Goal: Task Accomplishment & Management: Manage account settings

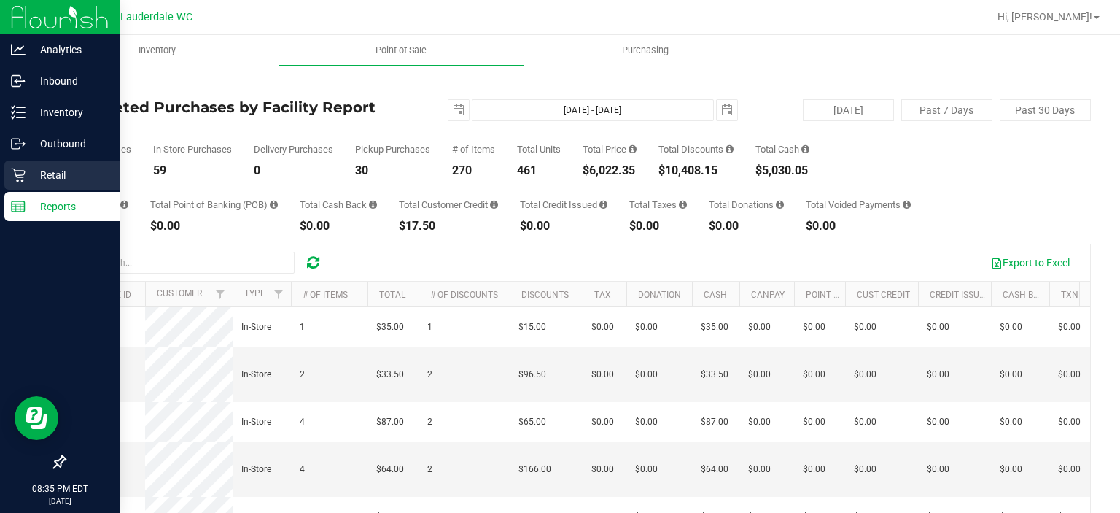
click at [0, 175] on link "Retail" at bounding box center [60, 175] width 120 height 31
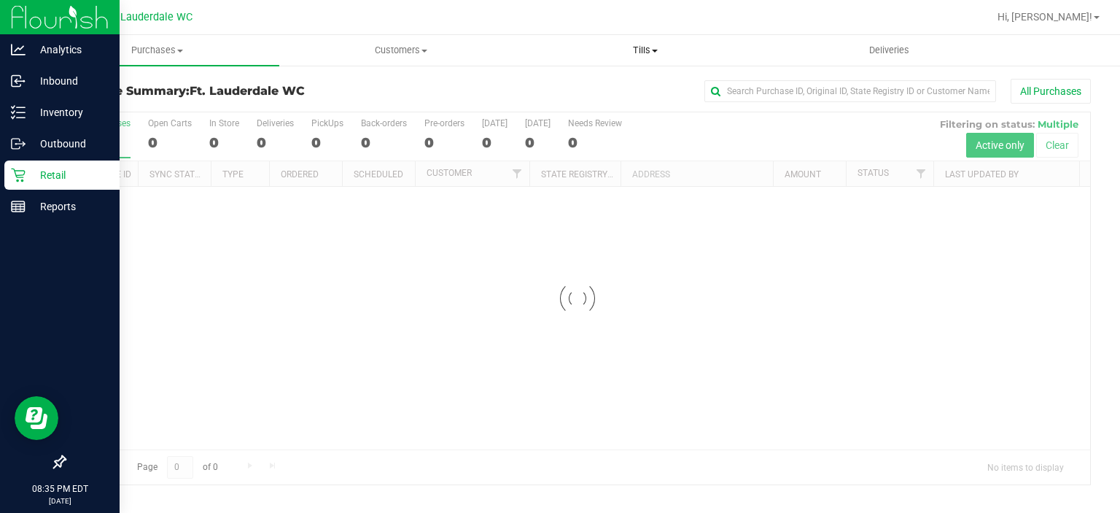
click at [650, 46] on span "Tills" at bounding box center [645, 50] width 243 height 13
click at [630, 47] on span "Tills" at bounding box center [646, 50] width 244 height 13
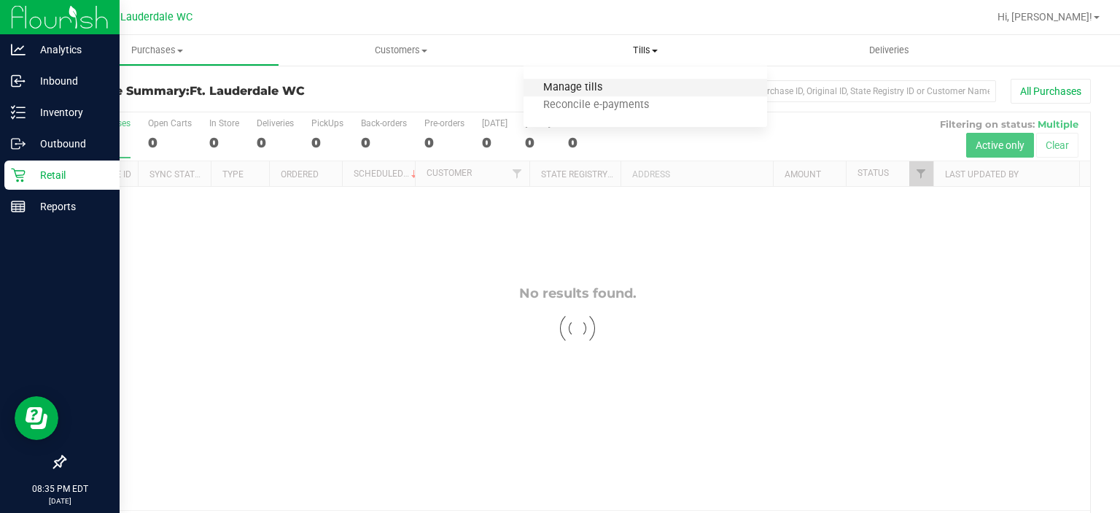
click at [572, 88] on span "Manage tills" at bounding box center [573, 88] width 98 height 12
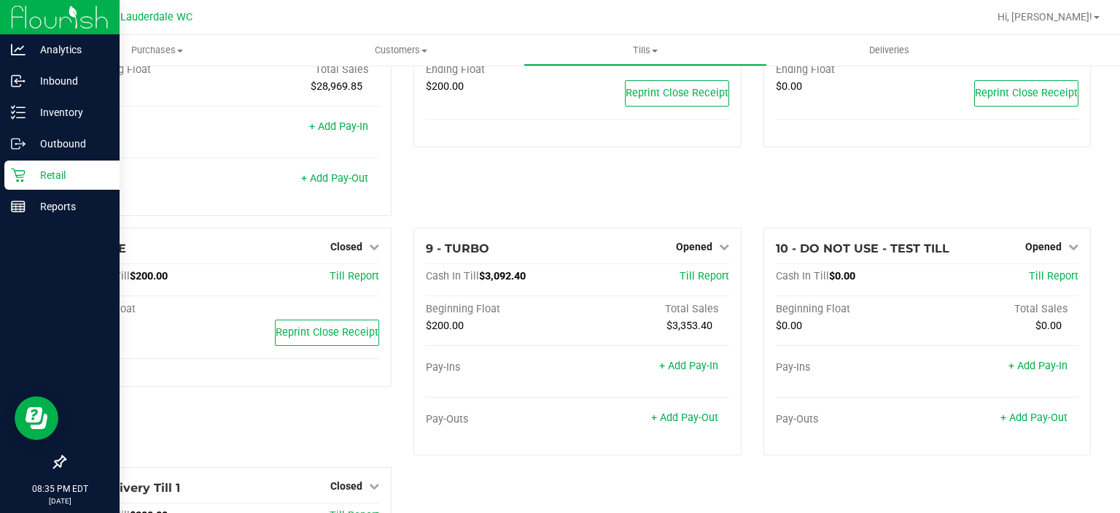
scroll to position [387, 0]
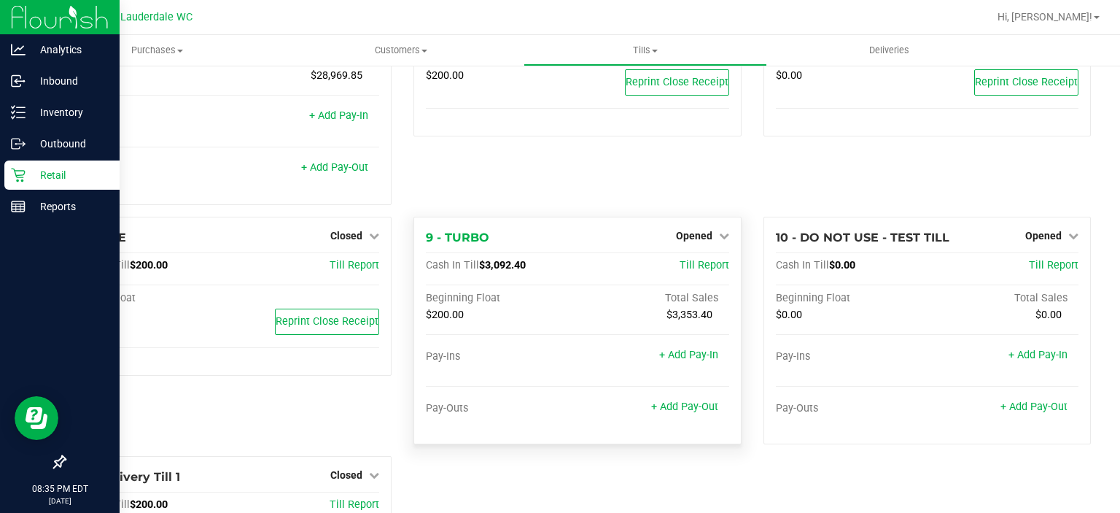
click at [694, 244] on div "Opened" at bounding box center [702, 236] width 53 height 18
click at [695, 241] on span "Opened" at bounding box center [694, 236] width 36 height 12
click at [696, 263] on link "Close Till" at bounding box center [695, 266] width 39 height 12
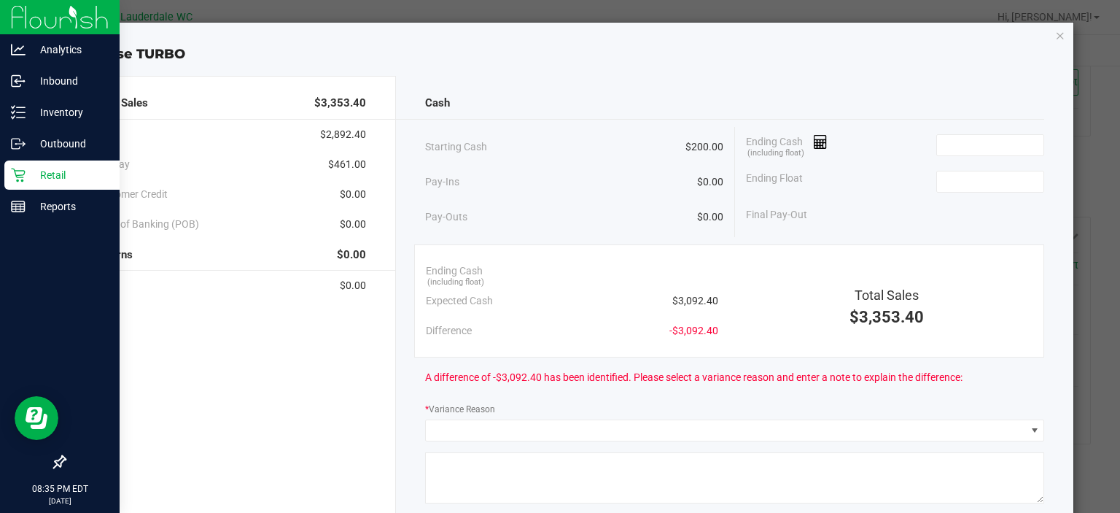
click at [965, 209] on div "Final Pay-Out" at bounding box center [895, 215] width 299 height 30
click at [947, 166] on div "Ending Float" at bounding box center [895, 181] width 299 height 36
click at [947, 171] on input at bounding box center [990, 181] width 107 height 20
type input "$200.00"
click at [942, 140] on input at bounding box center [990, 145] width 107 height 20
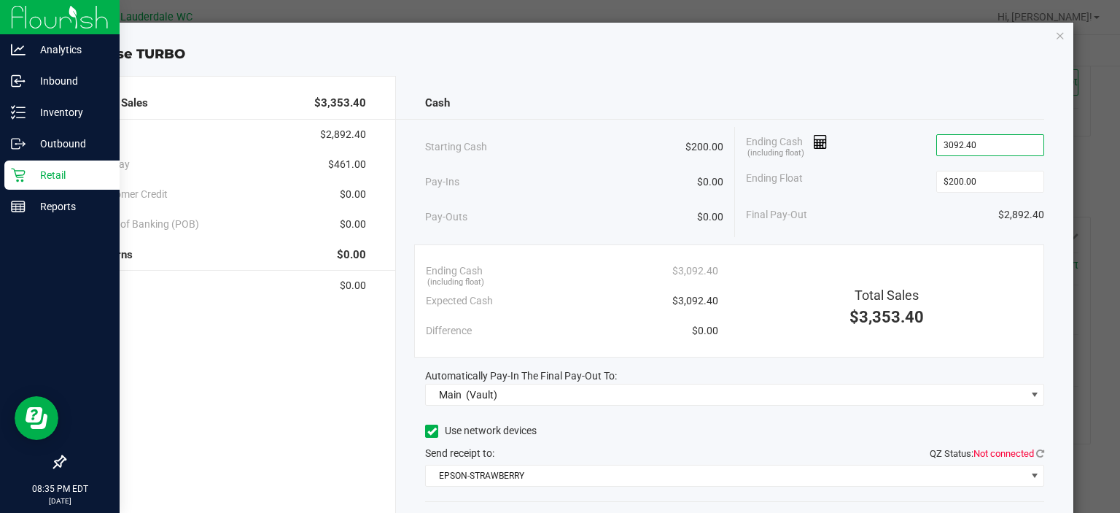
type input "$3,092.40"
click at [874, 183] on div "Ending Float $200.00" at bounding box center [895, 181] width 299 height 36
click at [1036, 454] on icon at bounding box center [1040, 452] width 8 height 9
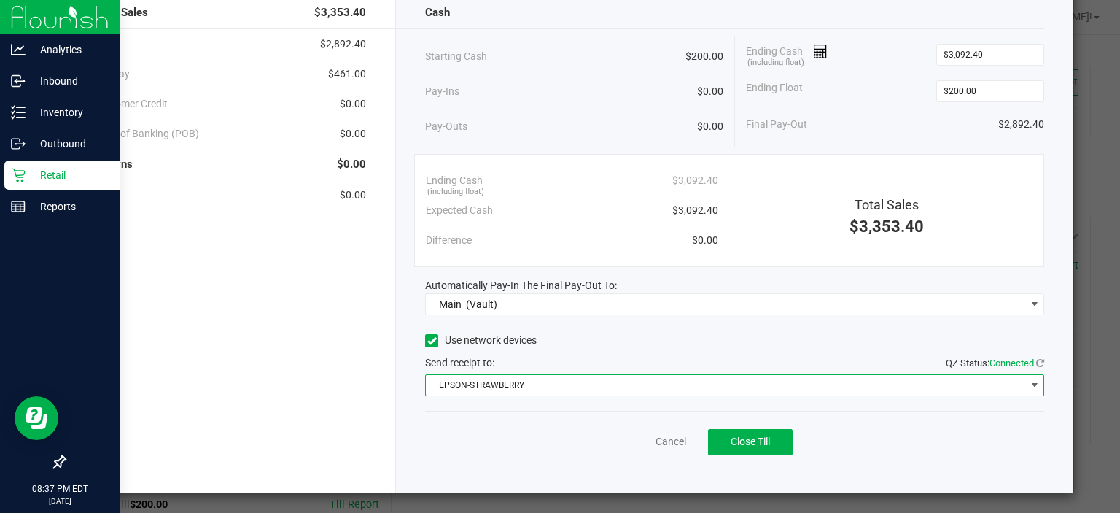
click at [513, 394] on span "EPSON-STRAWBERRY" at bounding box center [734, 385] width 619 height 22
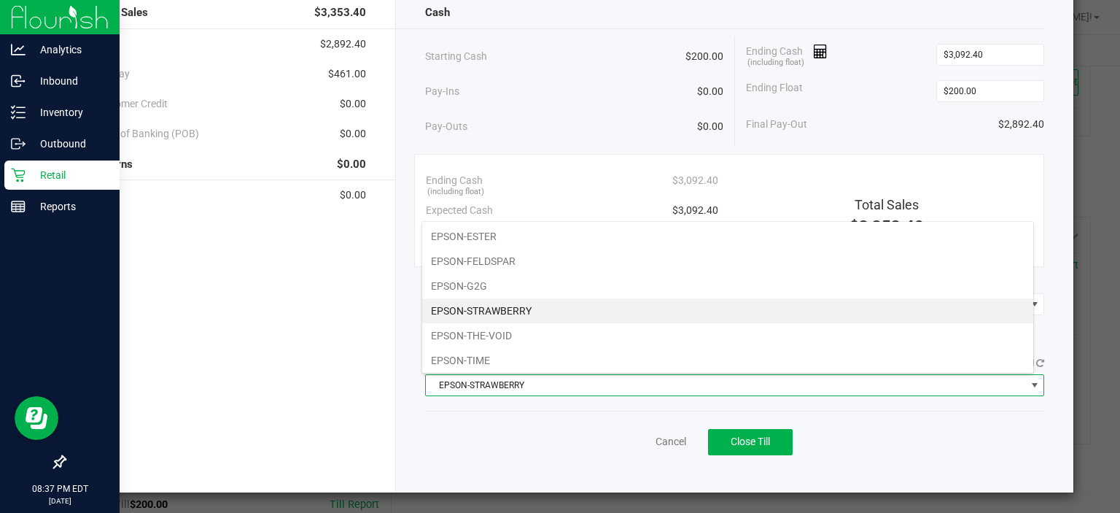
scroll to position [21, 613]
click at [508, 419] on div "Cancel Close Till" at bounding box center [734, 439] width 619 height 56
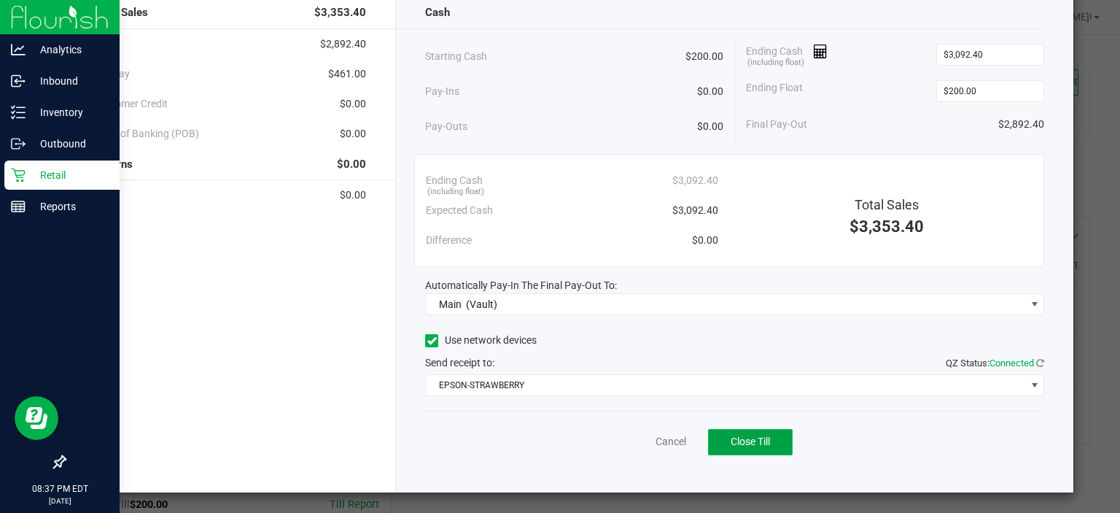
click at [743, 436] on span "Close Till" at bounding box center [750, 441] width 39 height 12
click at [646, 434] on link "Dismiss" at bounding box center [638, 441] width 35 height 15
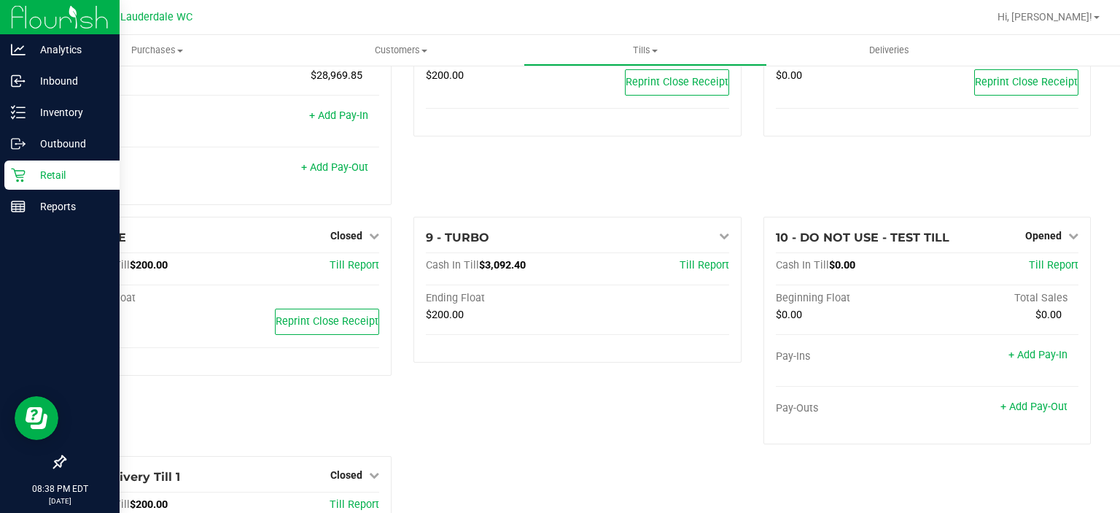
scroll to position [0, 0]
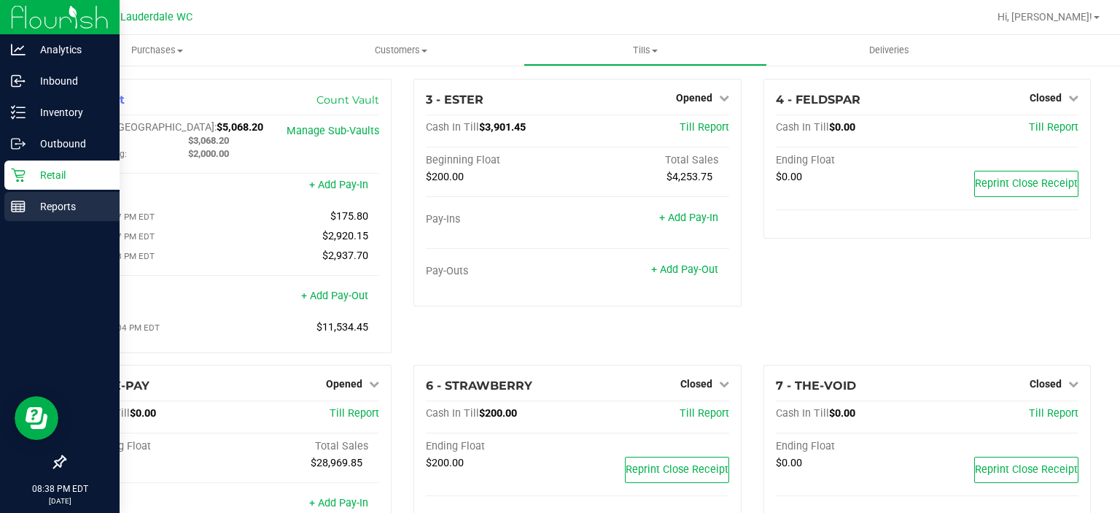
click at [4, 195] on link "Reports" at bounding box center [60, 207] width 120 height 31
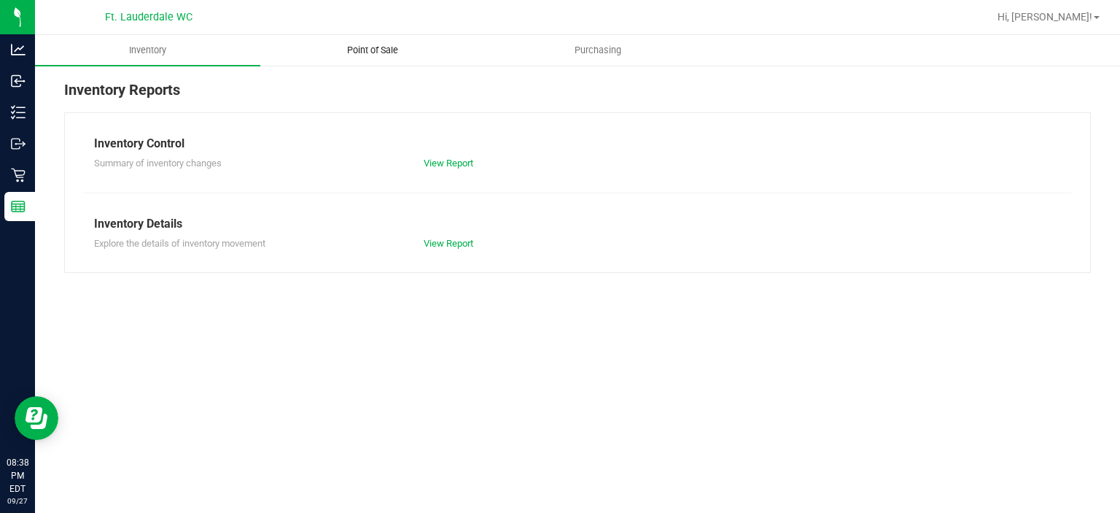
click at [362, 49] on span "Point of Sale" at bounding box center [372, 50] width 90 height 13
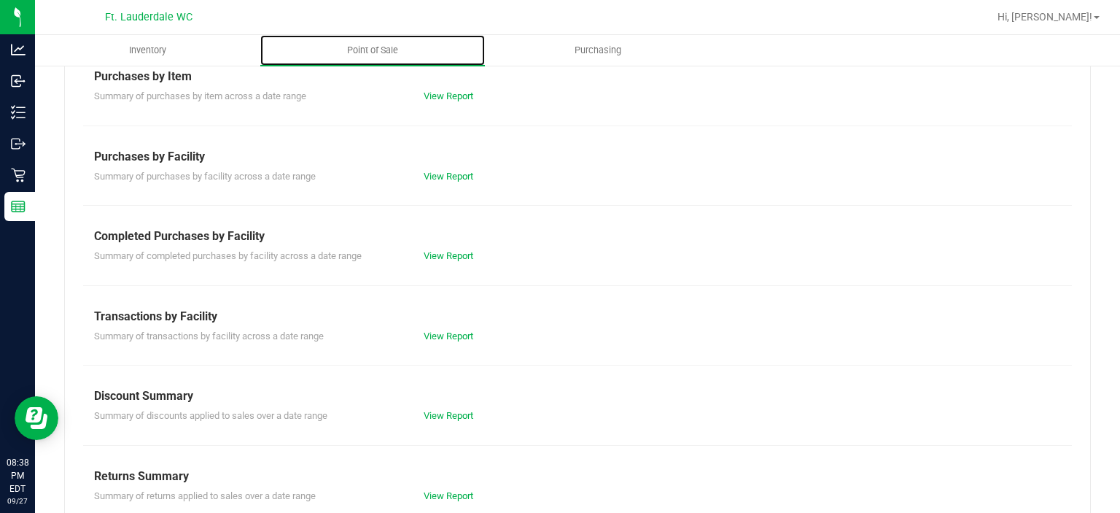
scroll to position [233, 0]
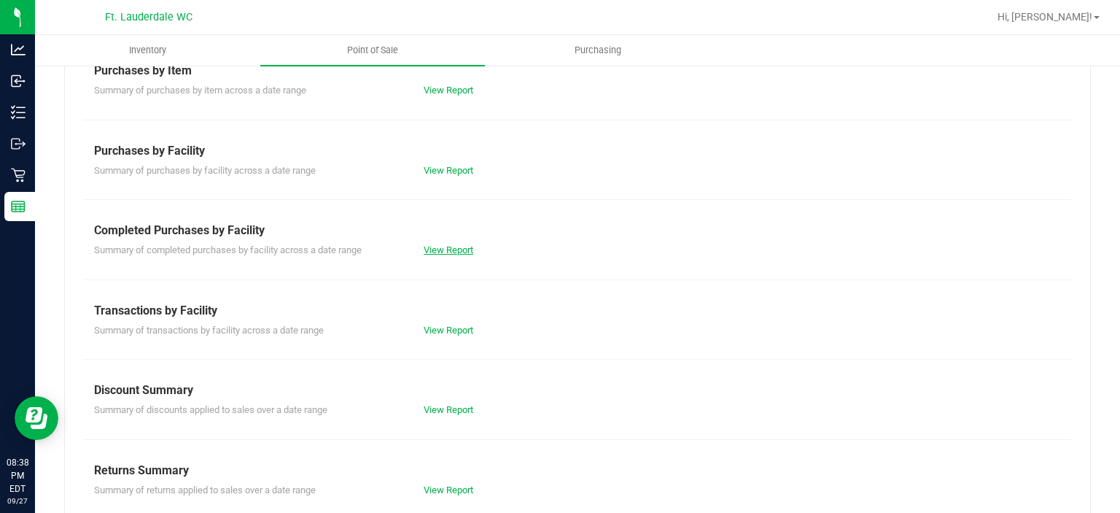
click at [438, 250] on link "View Report" at bounding box center [449, 249] width 50 height 11
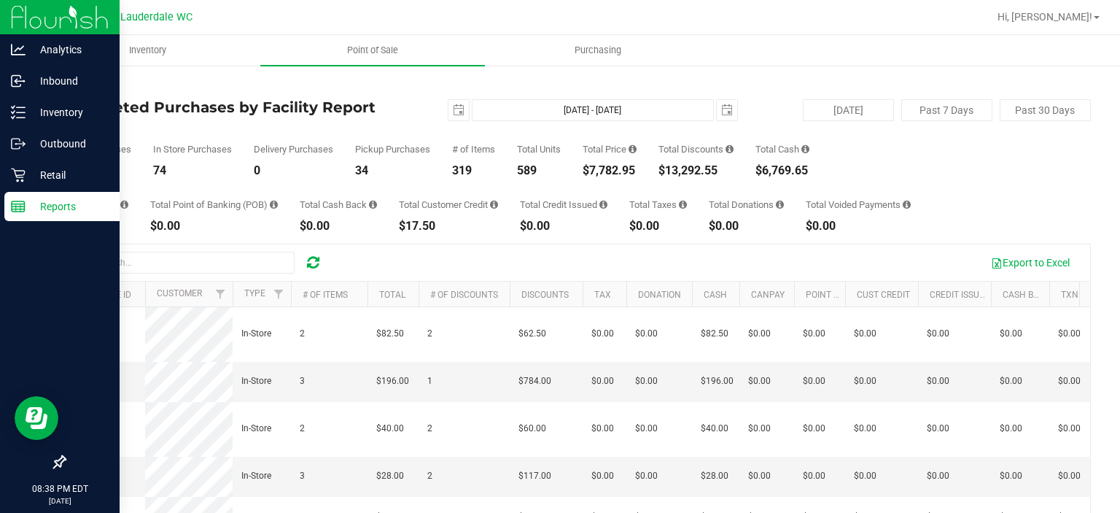
click at [20, 205] on icon at bounding box center [18, 206] width 15 height 15
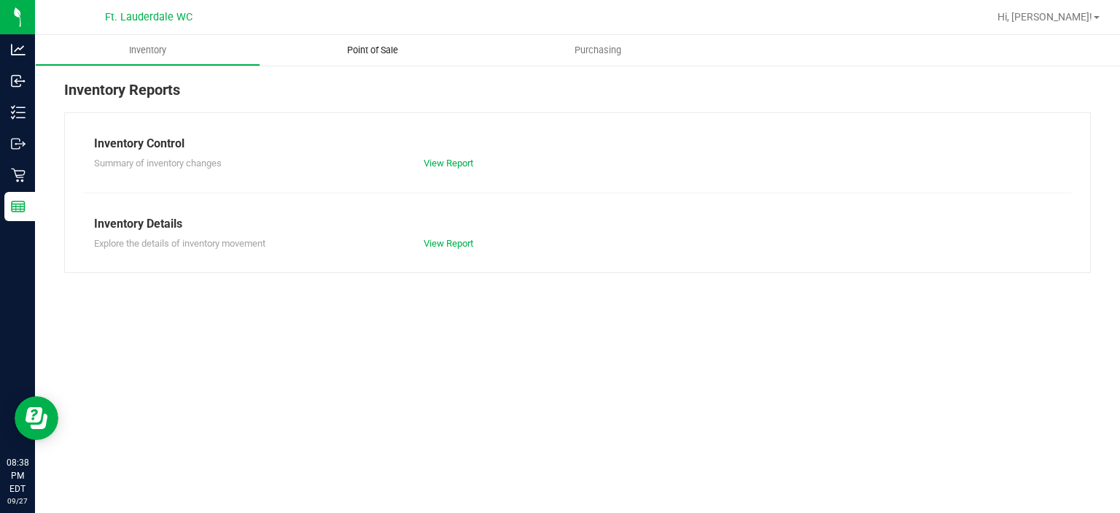
click at [371, 55] on span "Point of Sale" at bounding box center [372, 50] width 90 height 13
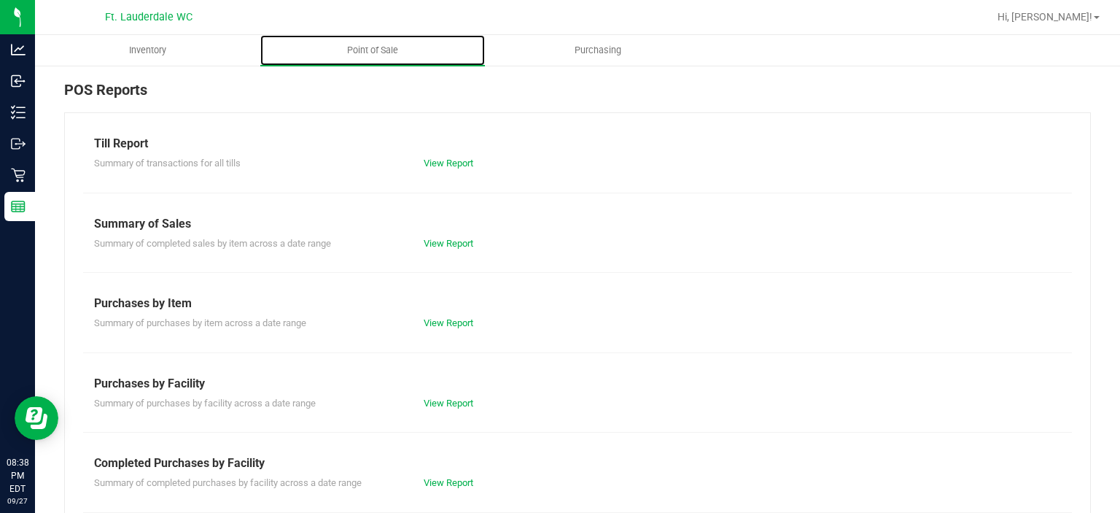
scroll to position [154, 0]
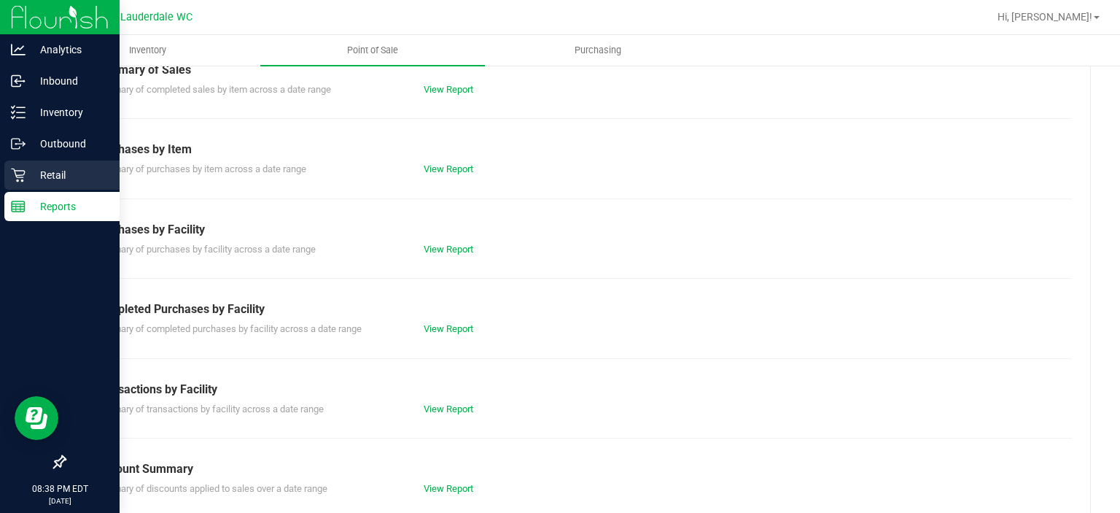
click at [10, 187] on div "Retail" at bounding box center [61, 174] width 115 height 29
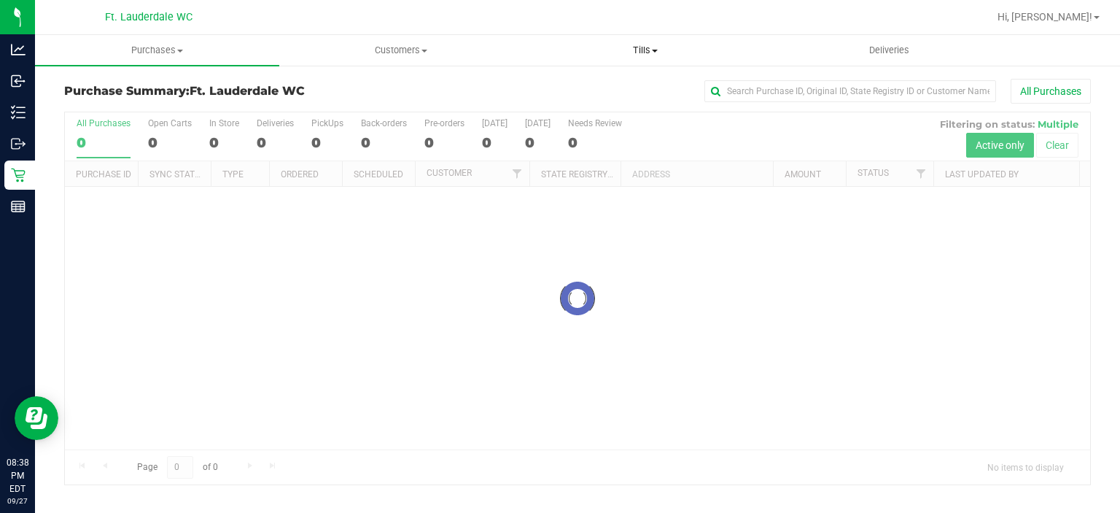
click at [621, 55] on span "Tills" at bounding box center [645, 50] width 243 height 13
click at [600, 80] on li "Manage tills" at bounding box center [646, 88] width 244 height 18
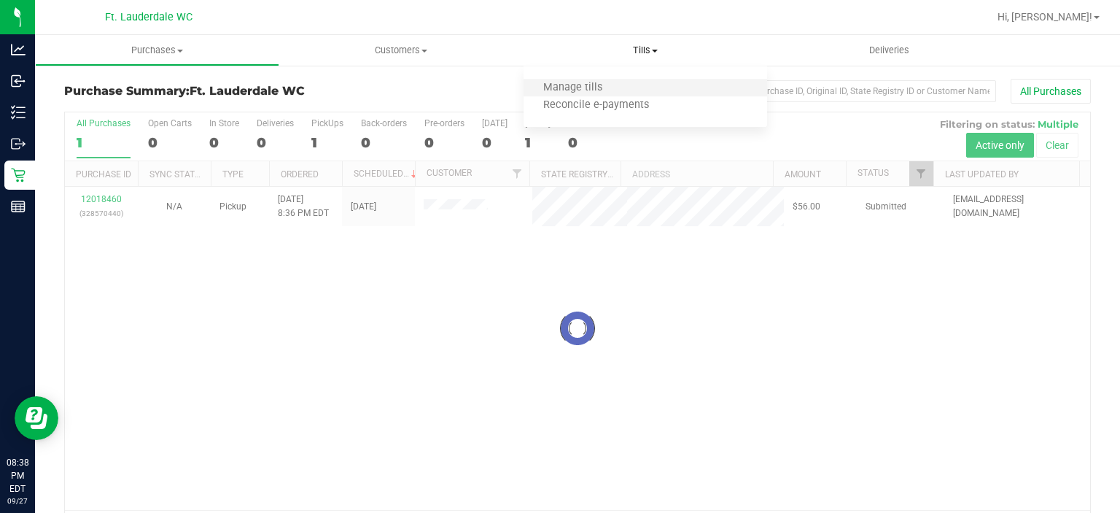
click at [600, 80] on li "Manage tills" at bounding box center [646, 88] width 244 height 18
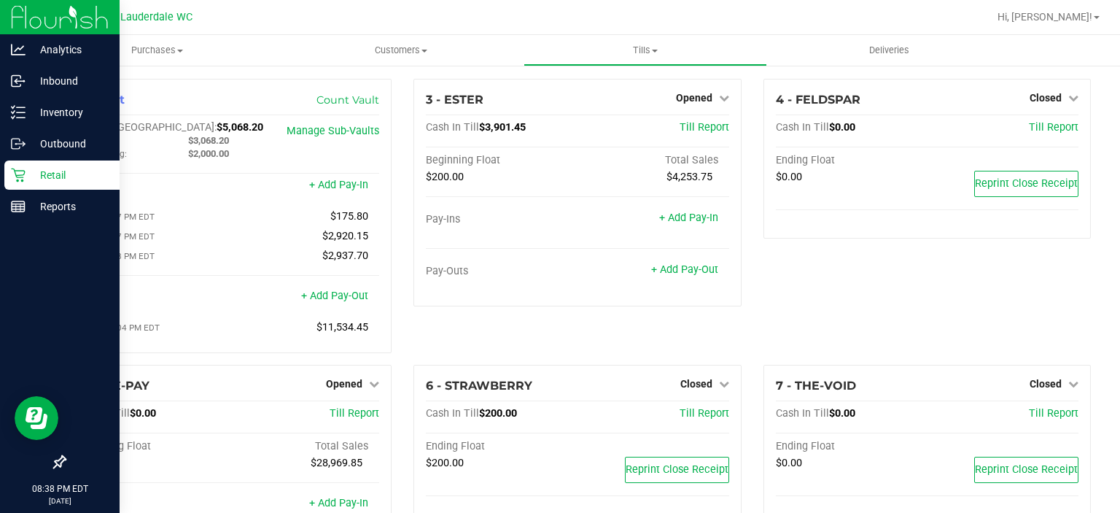
click at [6, 179] on div "Retail" at bounding box center [61, 174] width 115 height 29
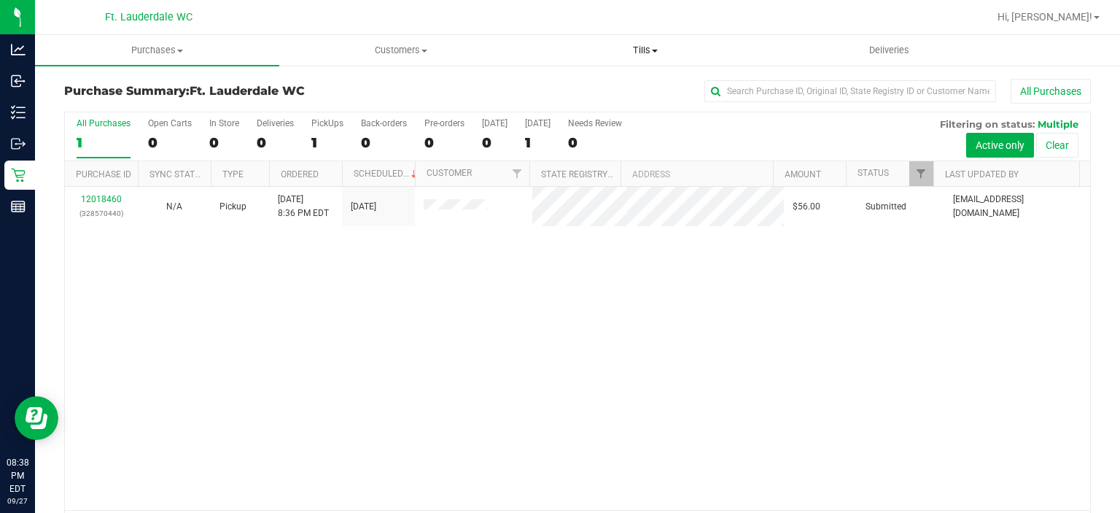
click at [644, 57] on uib-tab-heading "Tills Manage tills Reconcile e-payments" at bounding box center [645, 50] width 243 height 29
click at [627, 85] on li "Manage tills" at bounding box center [646, 88] width 244 height 18
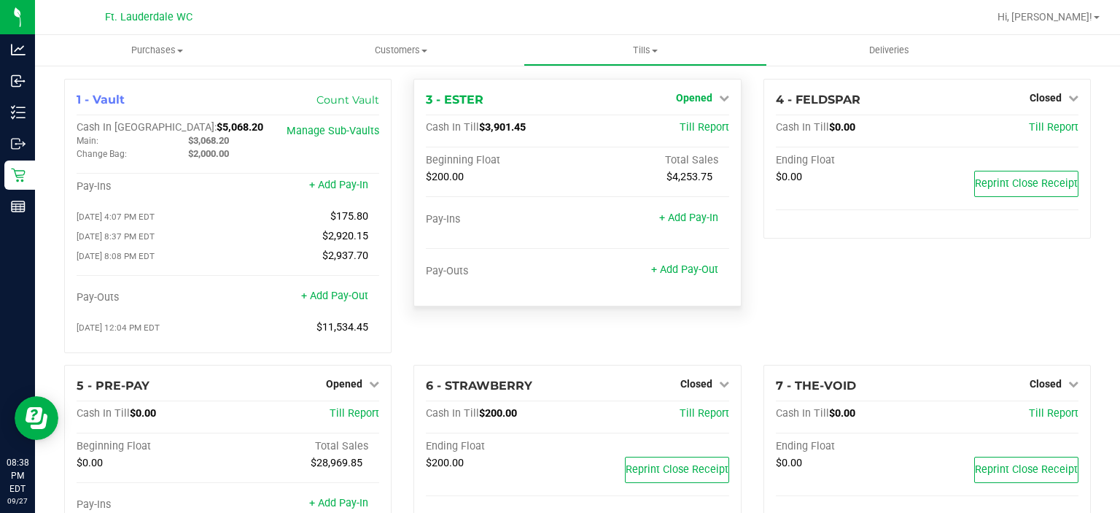
click at [691, 104] on span "Opened" at bounding box center [694, 98] width 36 height 12
click at [689, 129] on link "Close Till" at bounding box center [695, 129] width 39 height 12
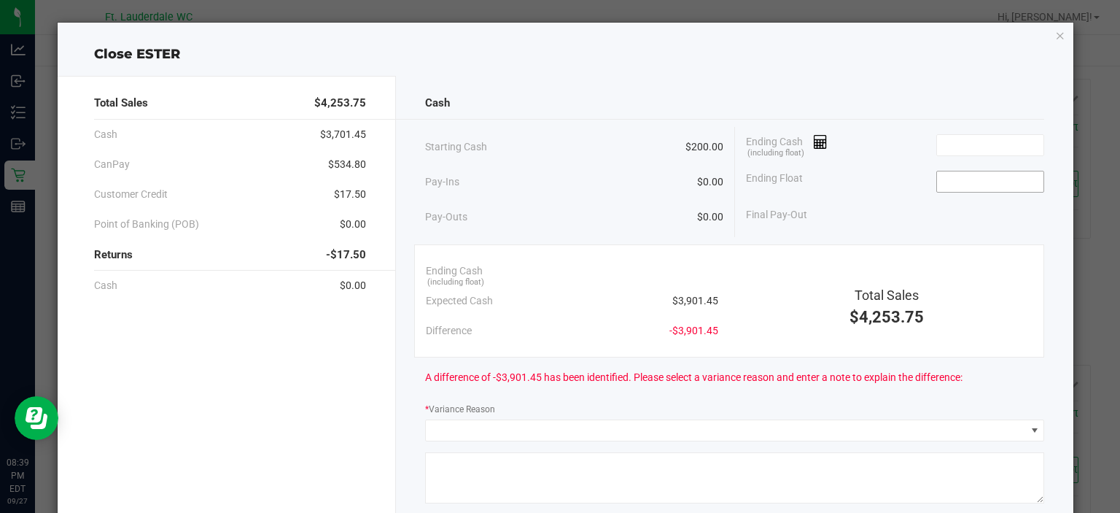
click at [960, 182] on input at bounding box center [990, 181] width 107 height 20
type input "$200.00"
click at [951, 132] on div "Ending Cash (including float)" at bounding box center [895, 145] width 299 height 36
click at [951, 136] on input at bounding box center [990, 145] width 107 height 20
click at [878, 179] on div "Ending Float $200.00" at bounding box center [895, 181] width 299 height 36
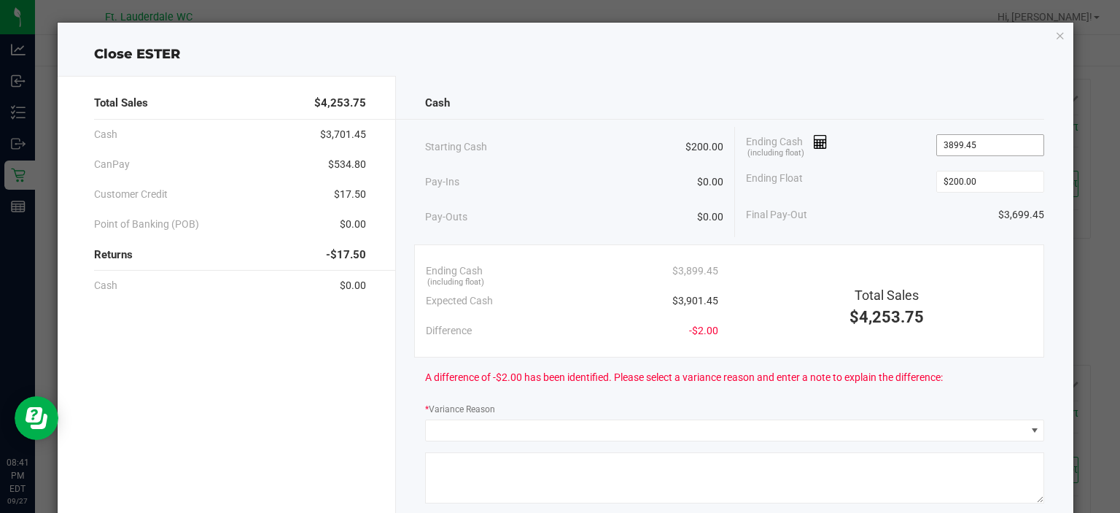
click at [945, 145] on input "3899.45" at bounding box center [990, 145] width 107 height 20
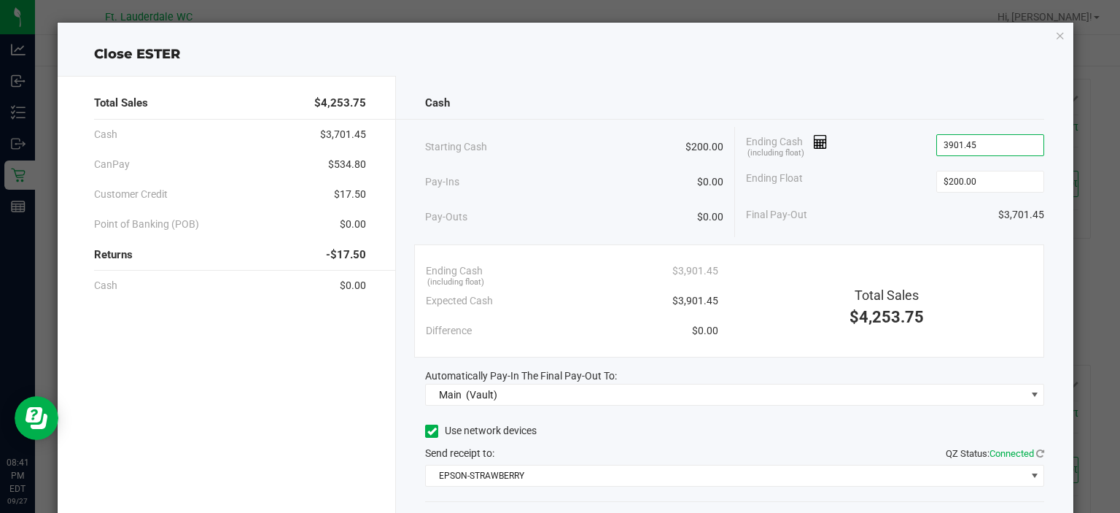
type input "$3,901.45"
click at [876, 196] on div "Ending Float $200.00" at bounding box center [895, 181] width 299 height 36
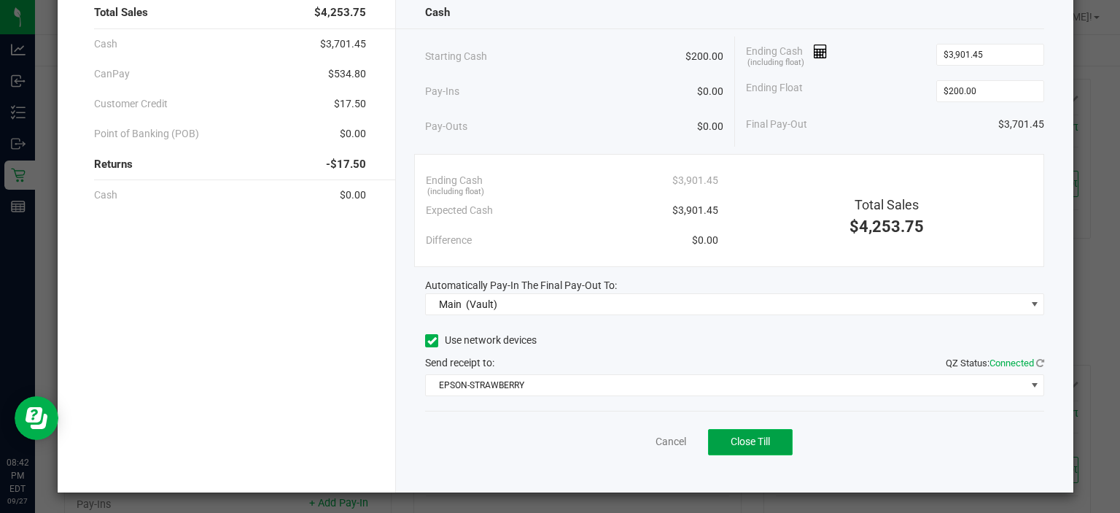
click at [775, 434] on button "Close Till" at bounding box center [750, 442] width 85 height 26
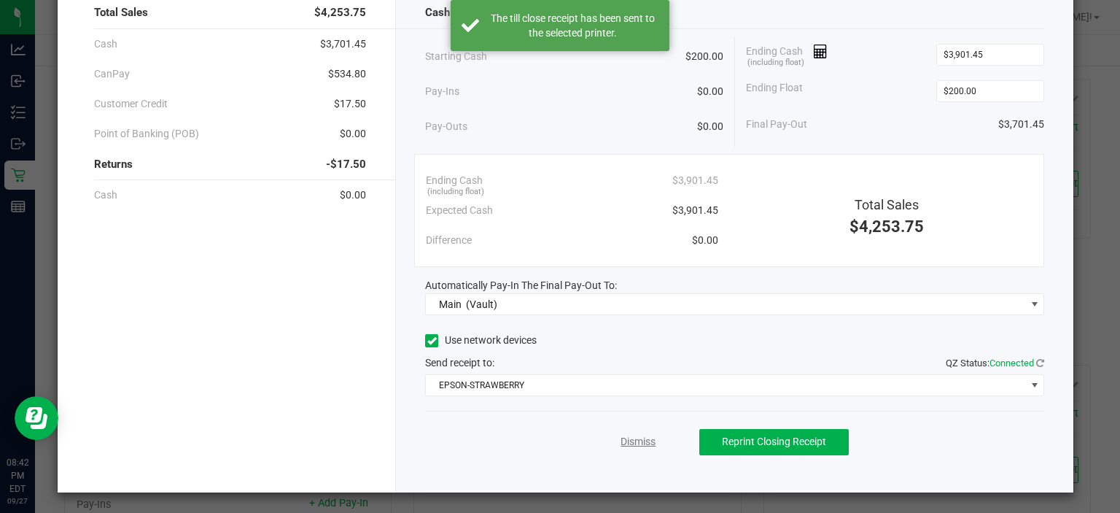
click at [624, 442] on link "Dismiss" at bounding box center [638, 441] width 35 height 15
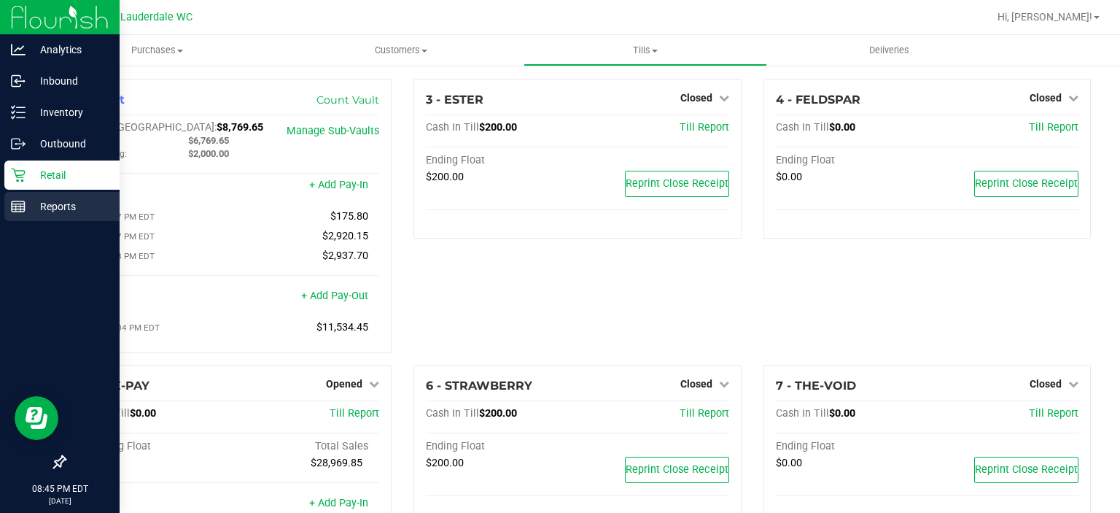
click at [2, 217] on link "Reports" at bounding box center [60, 207] width 120 height 31
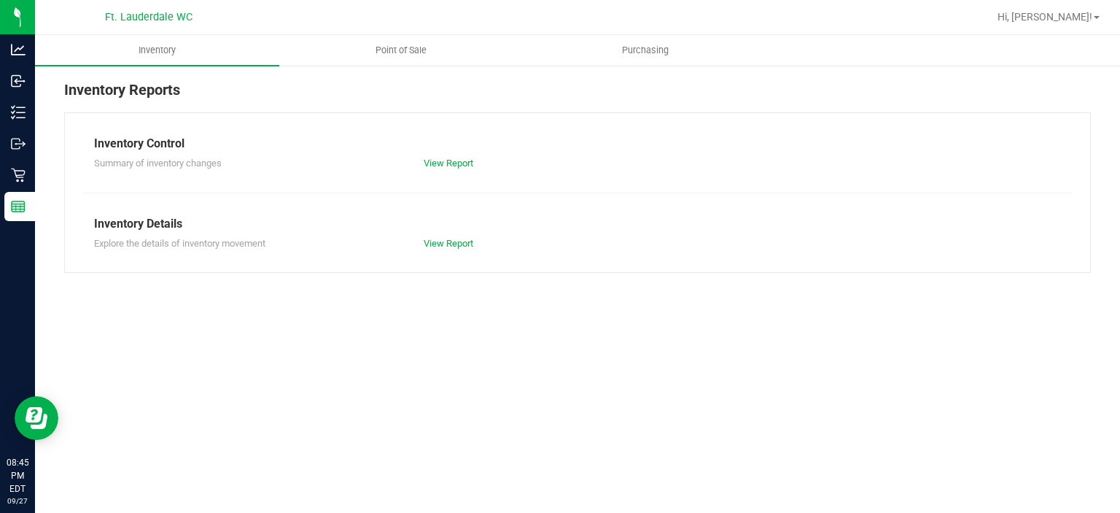
click at [396, 75] on div "Inventory Reports Inventory Control Summary of inventory changes View Report In…" at bounding box center [577, 175] width 1085 height 223
click at [395, 53] on span "Point of Sale" at bounding box center [401, 50] width 90 height 13
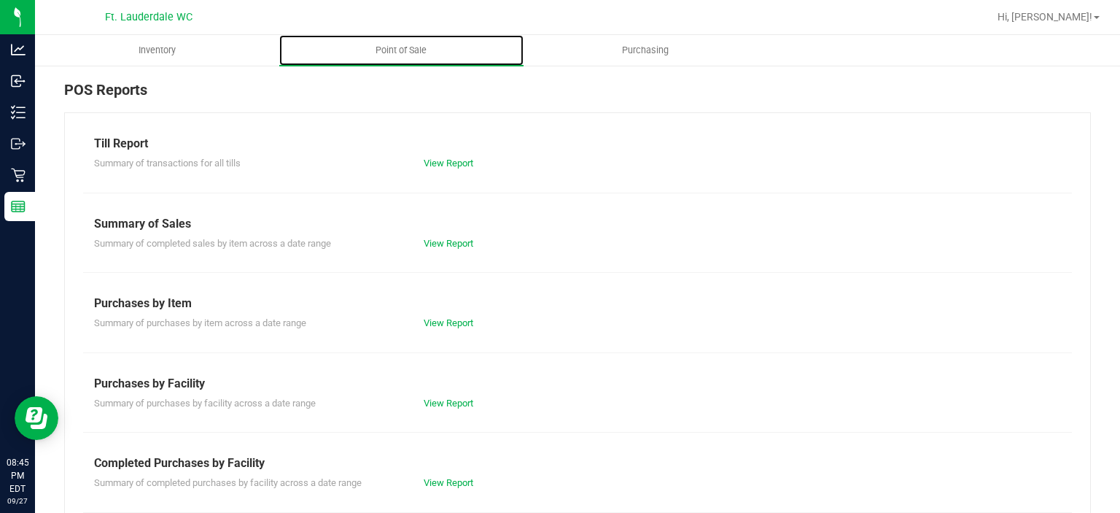
scroll to position [252, 0]
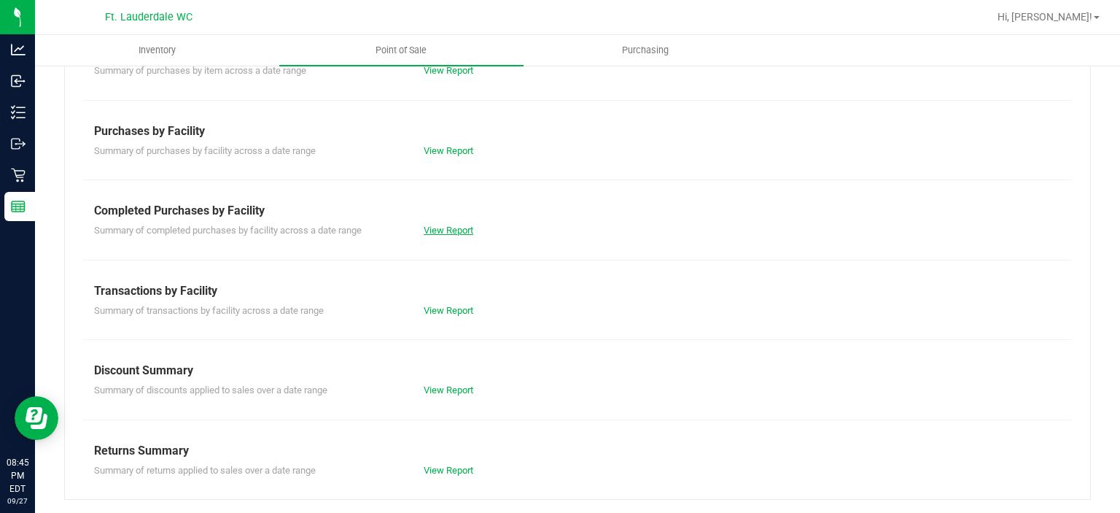
click at [455, 233] on link "View Report" at bounding box center [449, 230] width 50 height 11
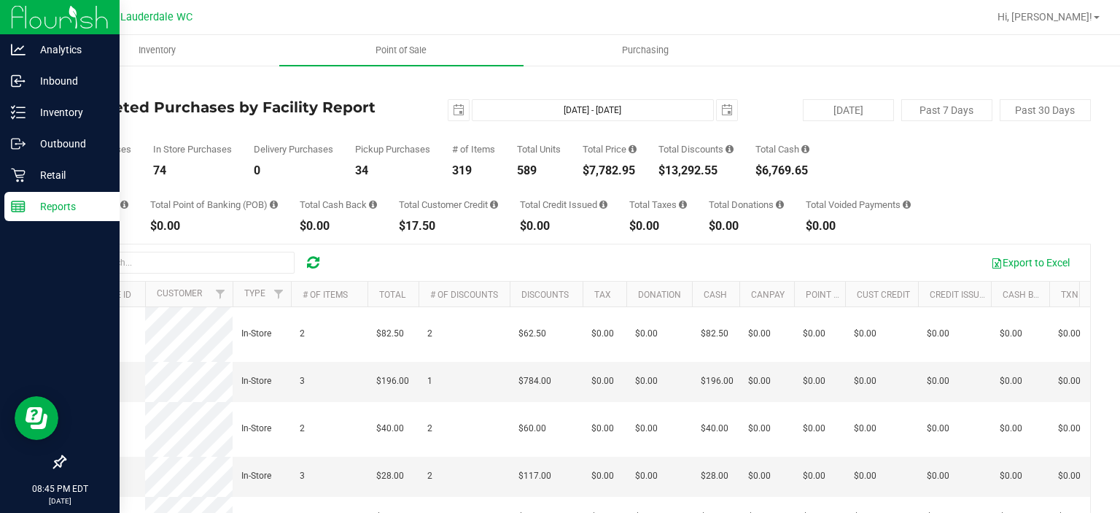
click at [7, 195] on div "Reports" at bounding box center [61, 206] width 115 height 29
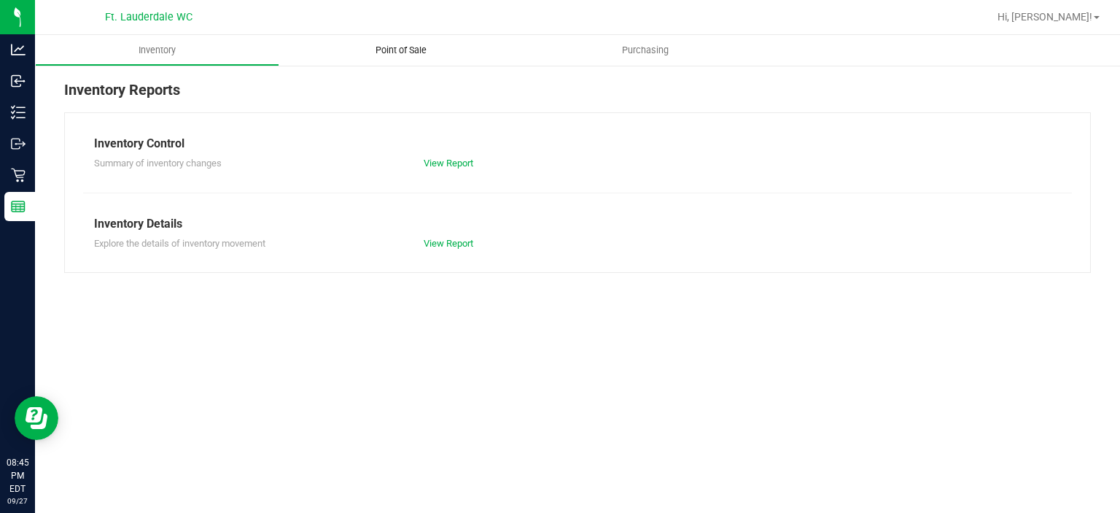
click at [370, 55] on span "Point of Sale" at bounding box center [401, 50] width 90 height 13
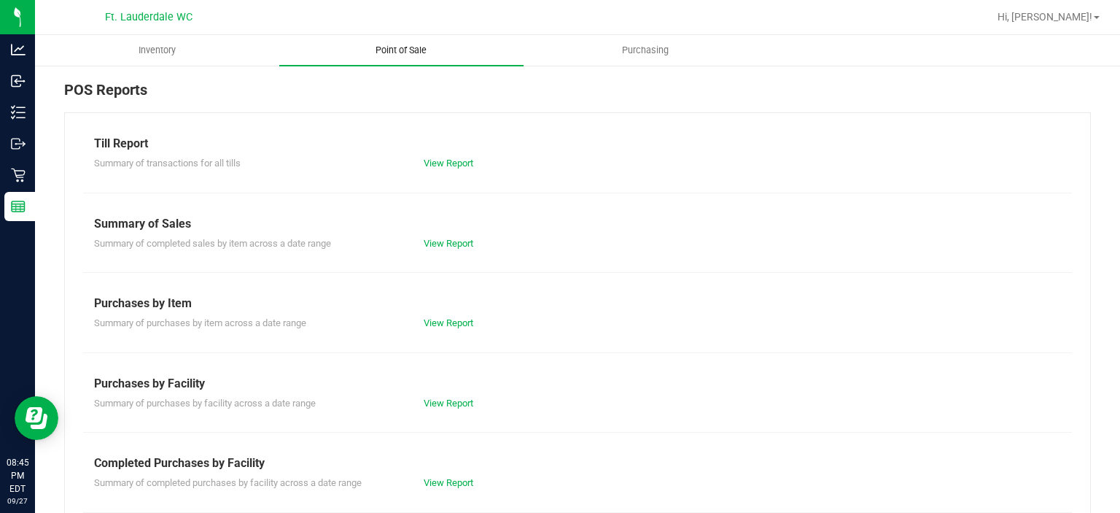
scroll to position [252, 0]
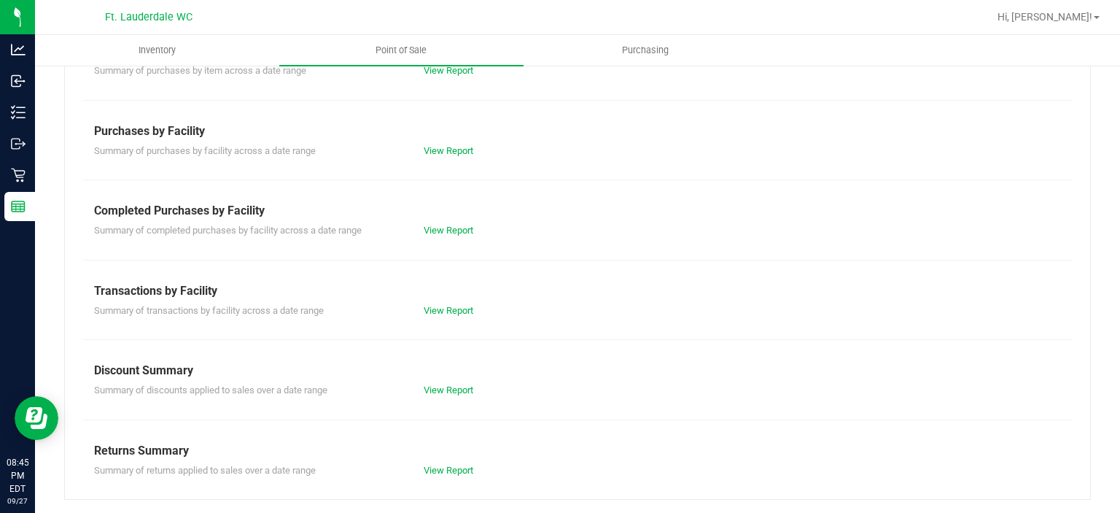
click at [437, 303] on div "View Report" at bounding box center [495, 310] width 165 height 15
click at [436, 307] on link "View Report" at bounding box center [449, 310] width 50 height 11
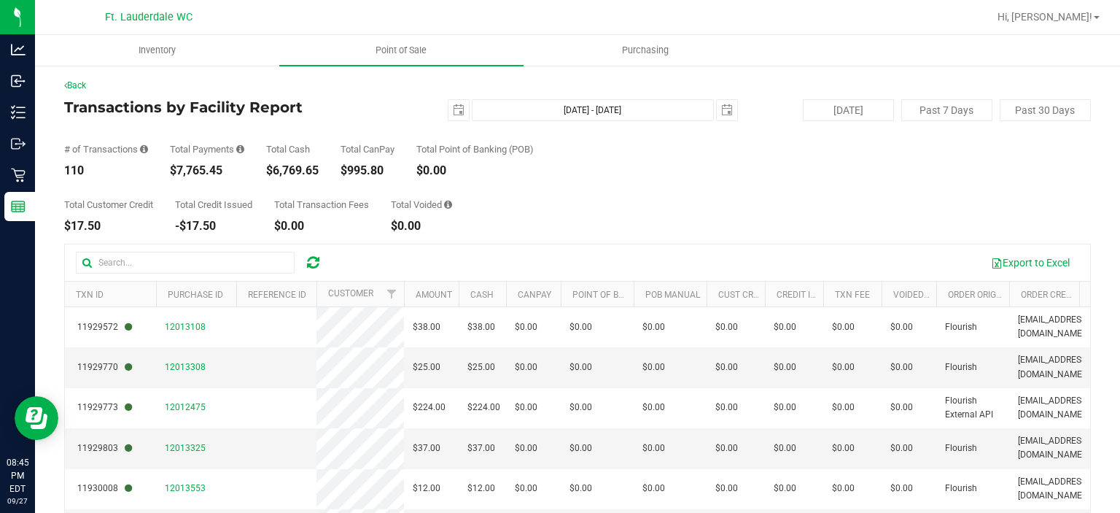
click at [777, 214] on div "Total Customer Credit $17.50 Total Credit Issued -$17.50 Total Transaction Fees…" at bounding box center [577, 203] width 1027 height 55
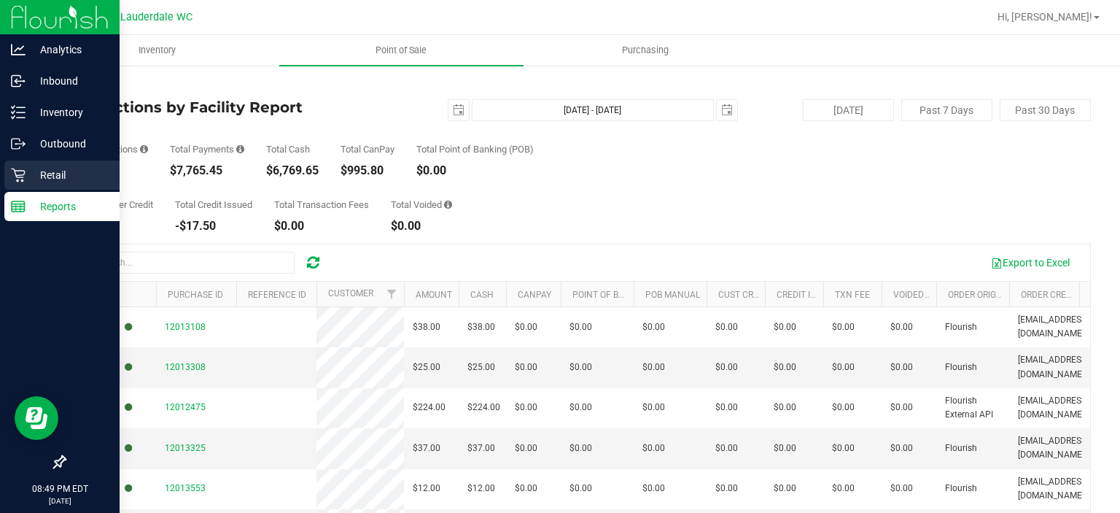
click at [18, 172] on icon at bounding box center [18, 175] width 15 height 15
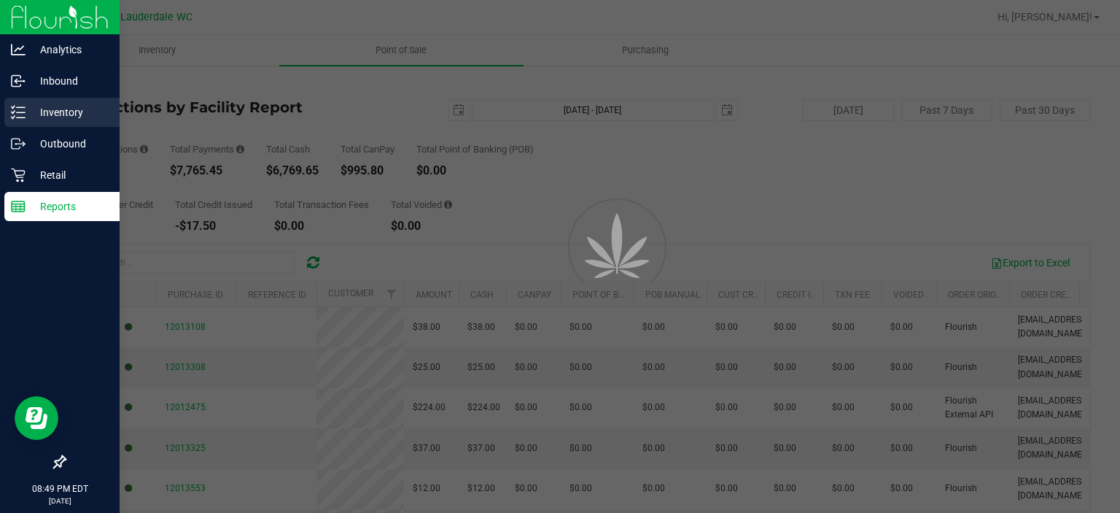
click at [26, 126] on div "Inventory" at bounding box center [61, 112] width 115 height 29
click at [26, 120] on p "Inventory" at bounding box center [70, 113] width 88 height 18
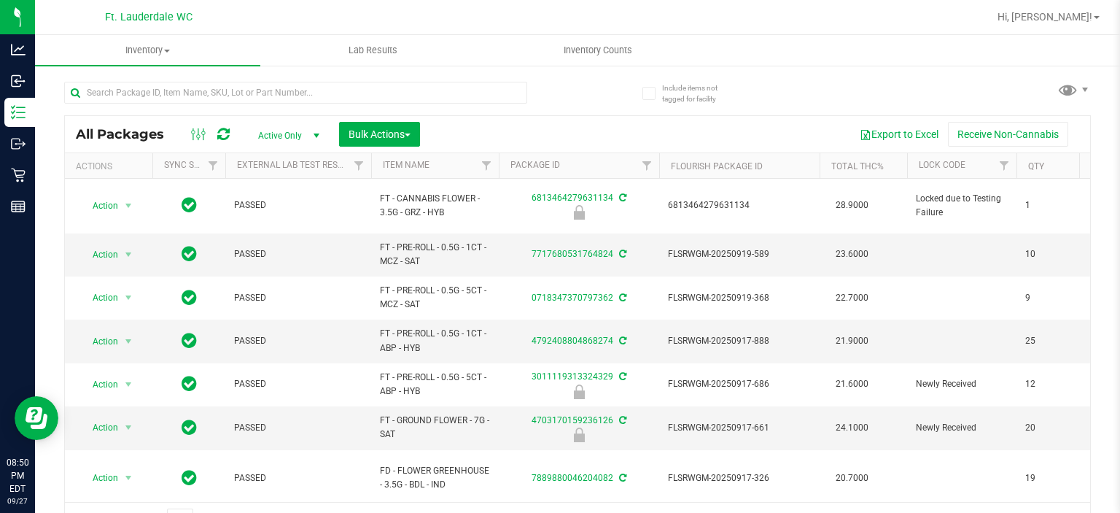
click at [618, 23] on div at bounding box center [624, 17] width 727 height 28
click at [600, 50] on span "Inventory Counts" at bounding box center [598, 50] width 108 height 13
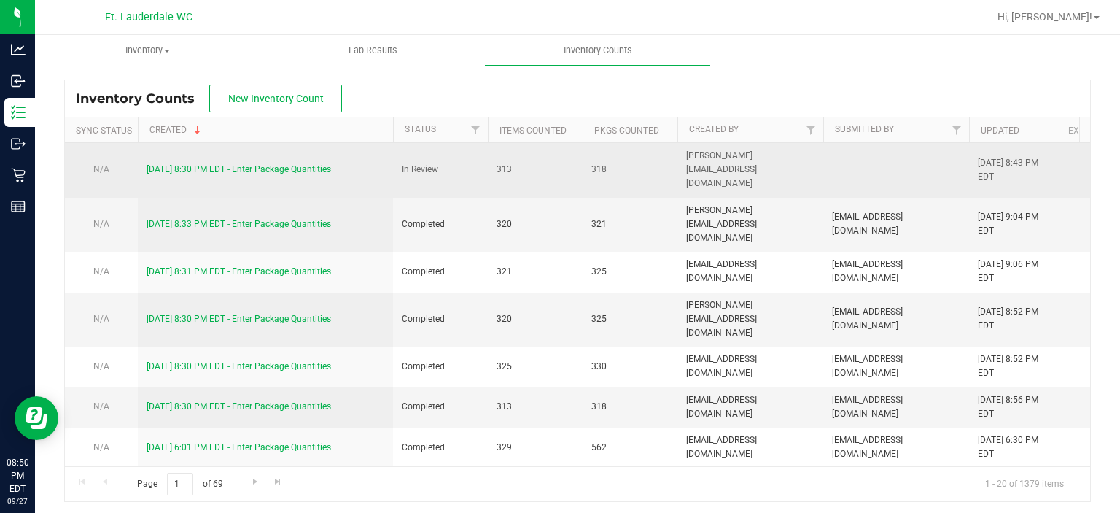
click at [321, 164] on link "[DATE] 8:30 PM EDT - Enter Package Quantities" at bounding box center [239, 169] width 184 height 10
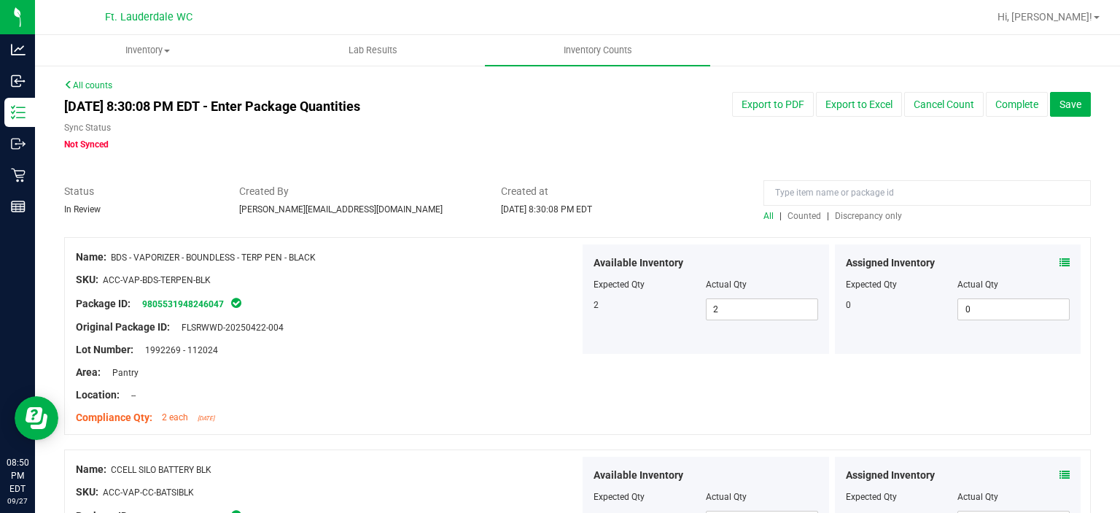
click at [862, 217] on span "Discrepancy only" at bounding box center [868, 216] width 67 height 10
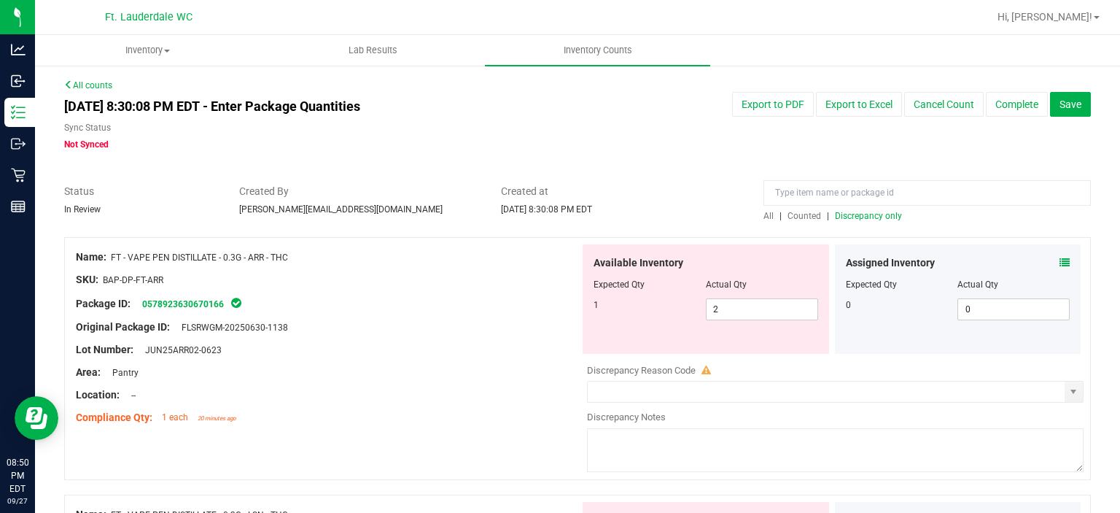
click at [879, 219] on span "Discrepancy only" at bounding box center [868, 216] width 67 height 10
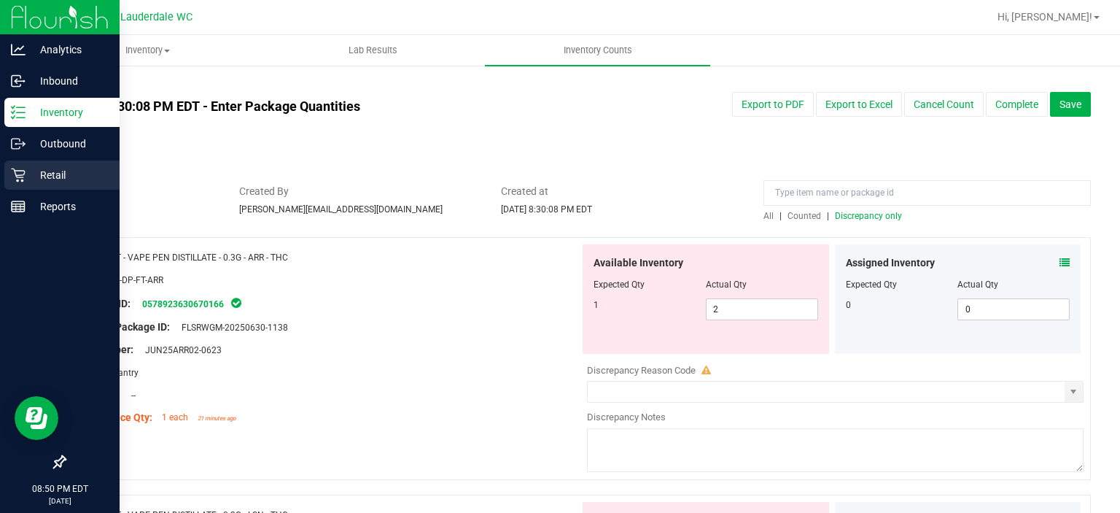
click at [36, 178] on p "Retail" at bounding box center [70, 175] width 88 height 18
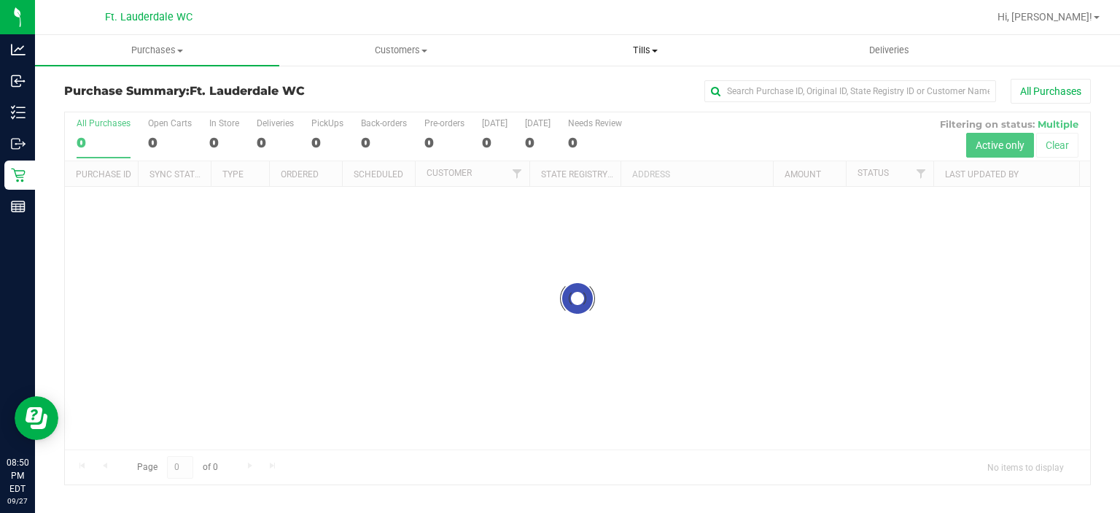
click at [654, 51] on span at bounding box center [655, 51] width 6 height 3
click at [624, 95] on li "Manage tills" at bounding box center [646, 88] width 244 height 18
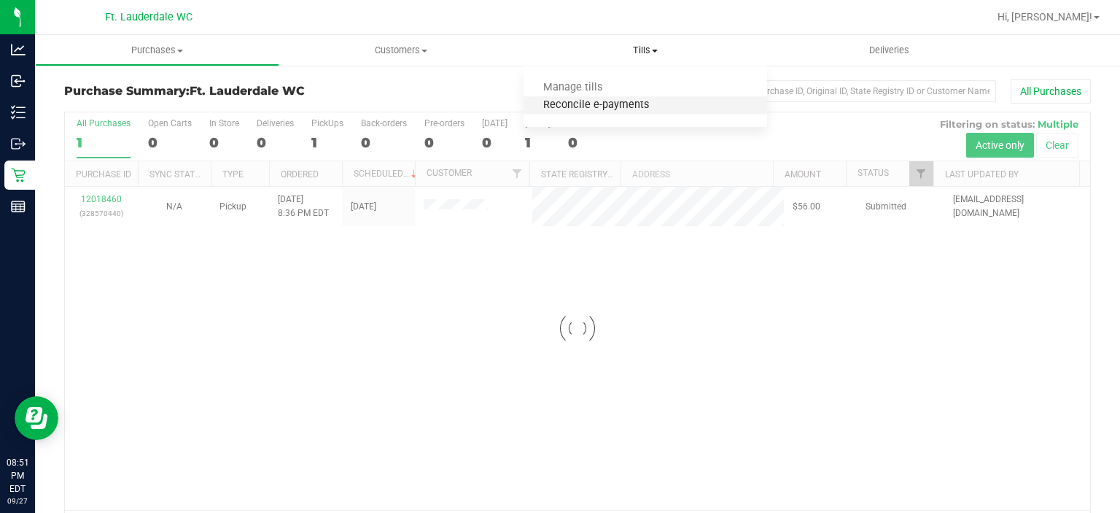
click at [625, 101] on span "Reconcile e-payments" at bounding box center [596, 105] width 145 height 12
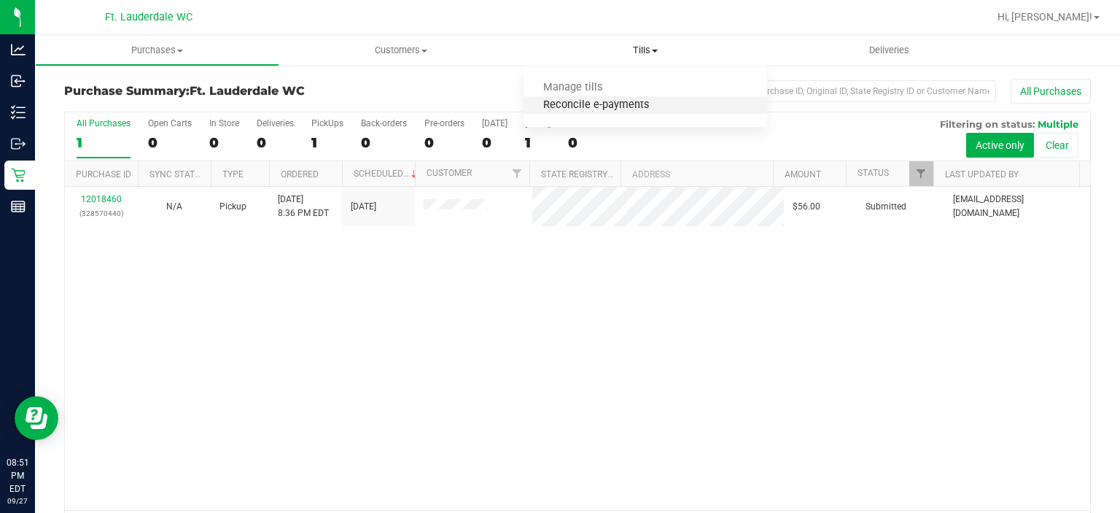
click at [613, 106] on span "Reconcile e-payments" at bounding box center [596, 105] width 145 height 12
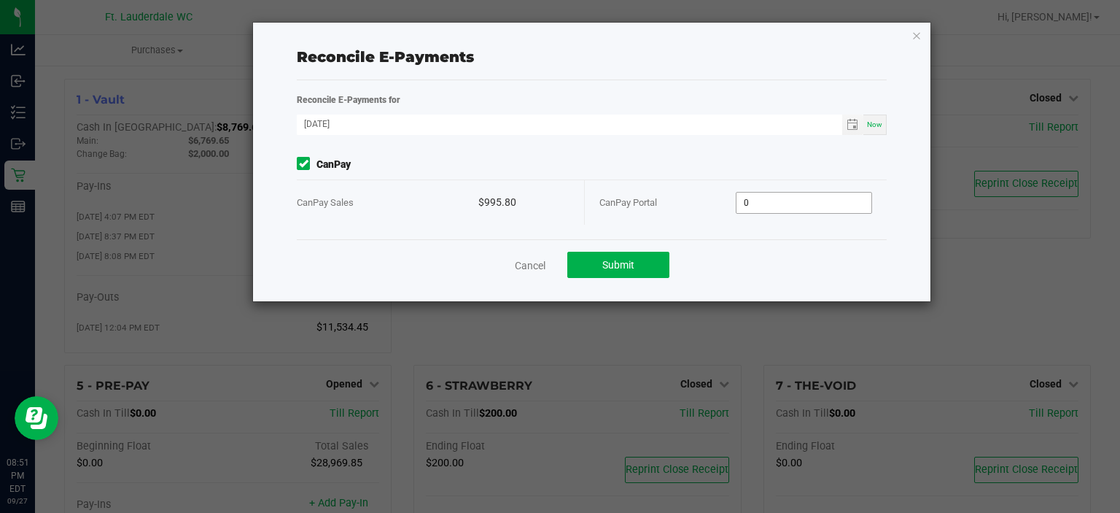
click at [780, 205] on input "0" at bounding box center [804, 203] width 135 height 20
type input "$995.80"
click at [630, 253] on button "Submit" at bounding box center [618, 265] width 102 height 26
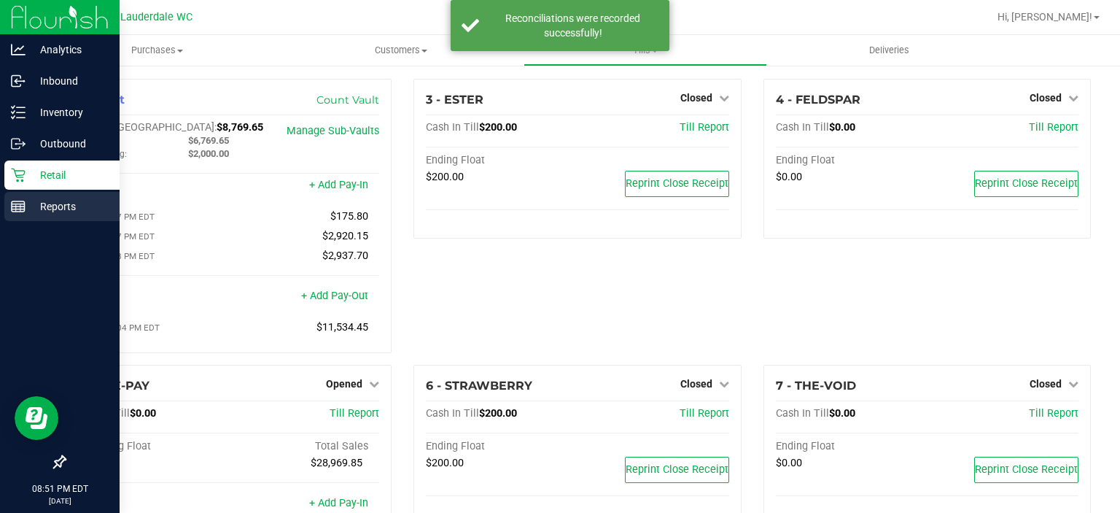
click at [26, 206] on p "Reports" at bounding box center [70, 207] width 88 height 18
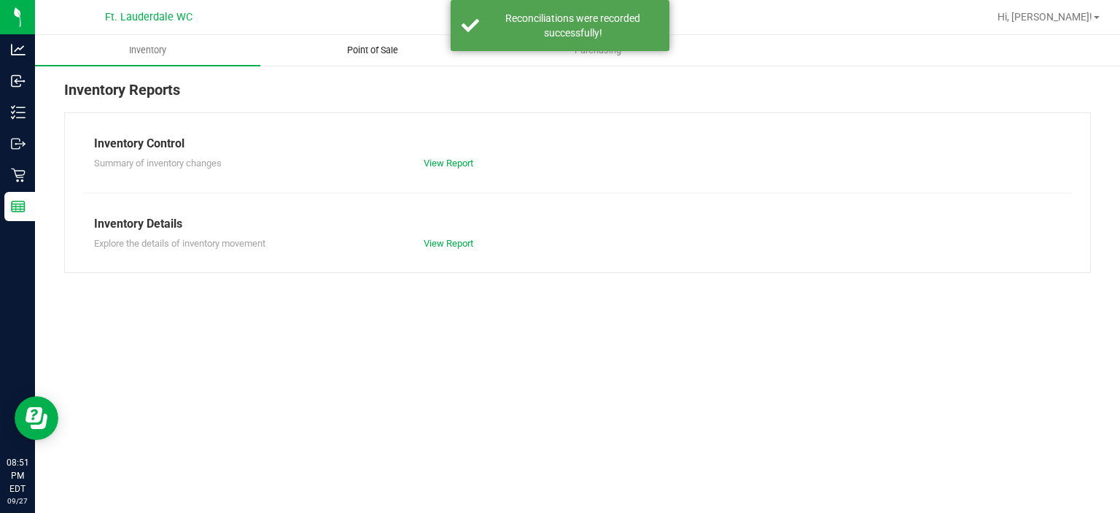
click at [335, 64] on uib-tab-heading "Point of Sale" at bounding box center [373, 50] width 224 height 29
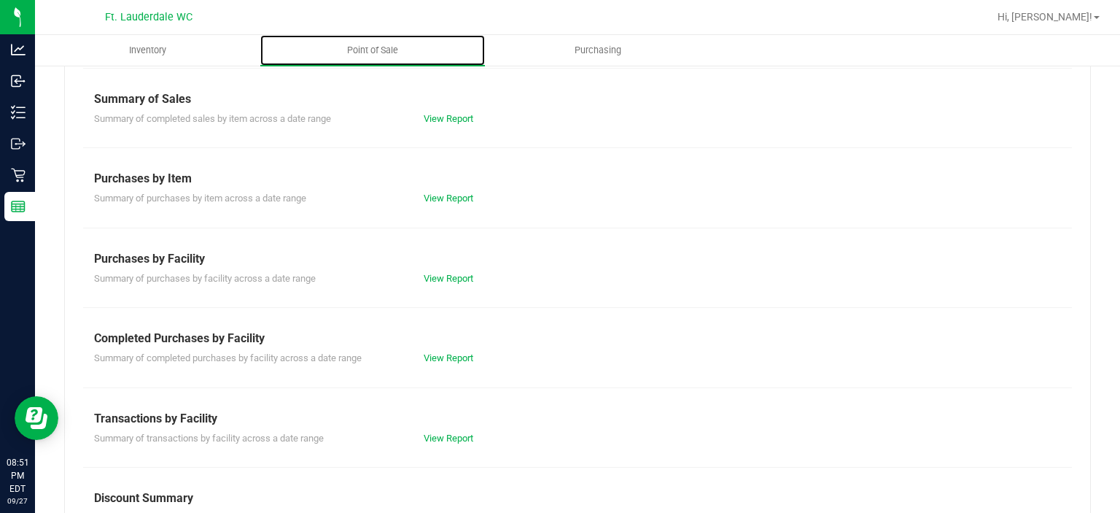
scroll to position [125, 0]
click at [440, 356] on link "View Report" at bounding box center [449, 356] width 50 height 11
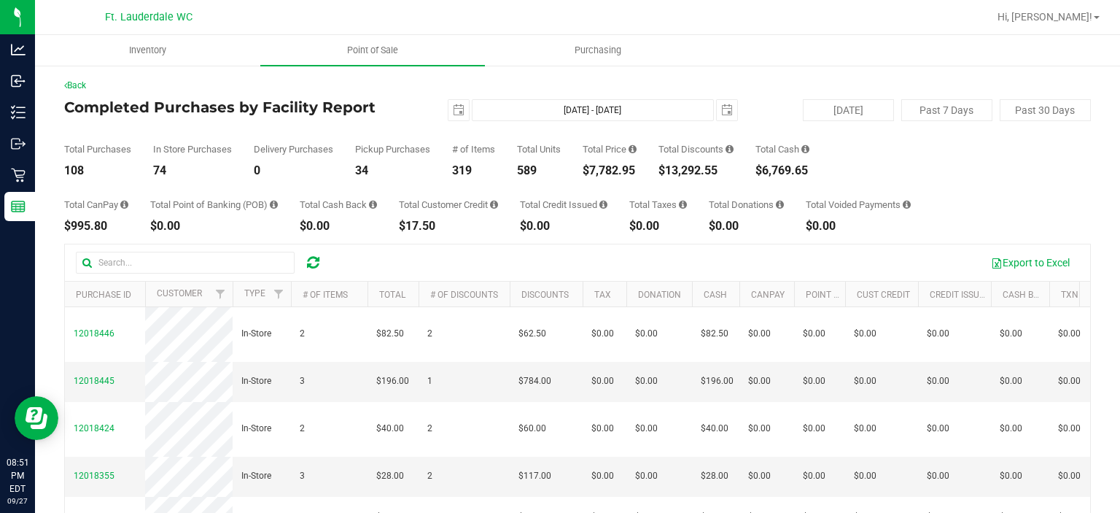
drag, startPoint x: 596, startPoint y: 170, endPoint x: 637, endPoint y: 177, distance: 41.5
click at [637, 176] on div "$7,782.95" at bounding box center [610, 171] width 54 height 12
copy div "7,782.95"
drag, startPoint x: 668, startPoint y: 168, endPoint x: 728, endPoint y: 170, distance: 60.5
click at [728, 170] on div "$13,292.55" at bounding box center [695, 171] width 75 height 12
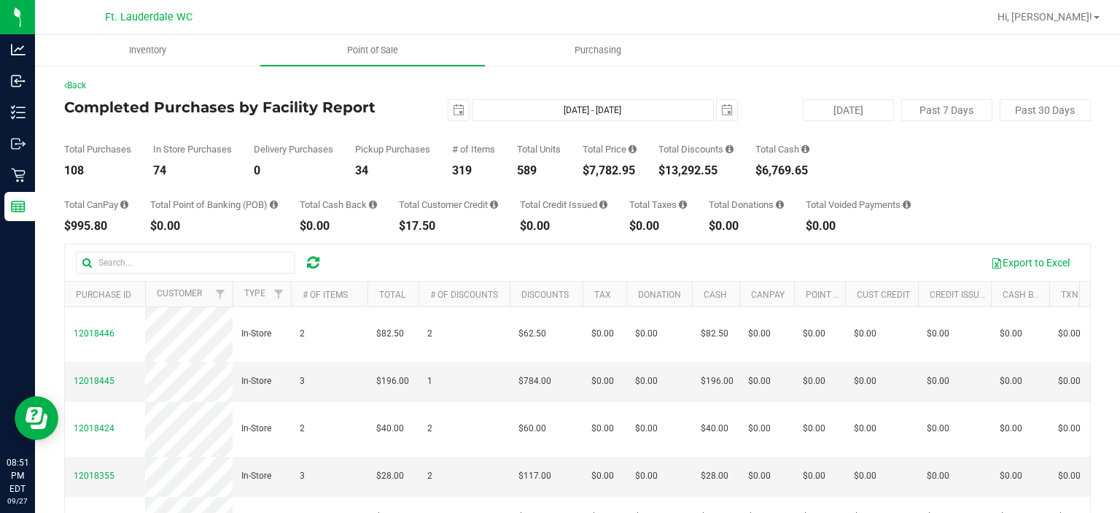
copy div "13,292.55"
click at [475, 125] on div "Total Purchases 108 In Store Purchases 74 Delivery Purchases 0 Pickup Purchases…" at bounding box center [577, 148] width 1027 height 55
click at [453, 112] on span "select" at bounding box center [459, 110] width 12 height 12
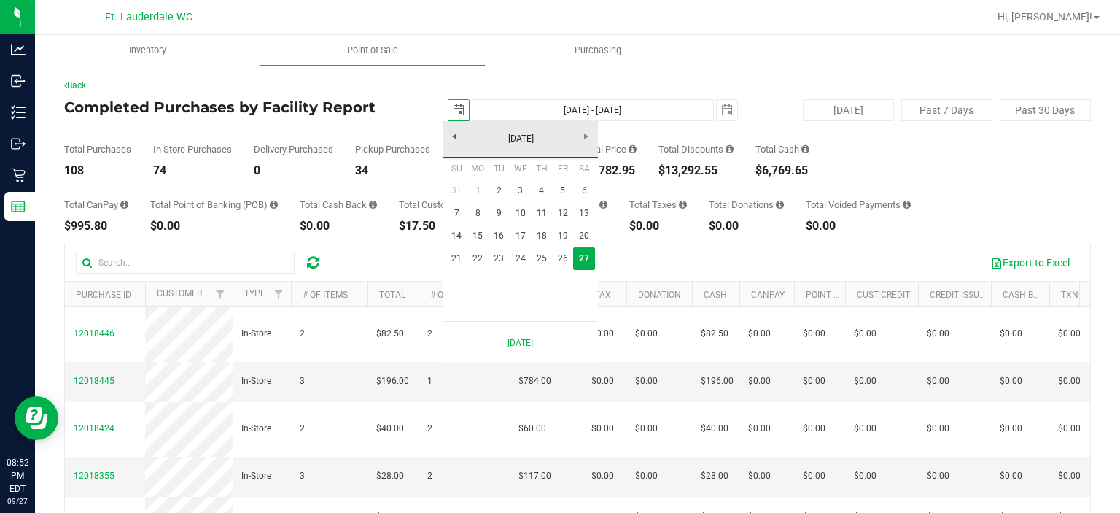
scroll to position [0, 36]
click at [459, 257] on link "21" at bounding box center [456, 258] width 21 height 23
type input "[DATE]"
type input "[DATE] - [DATE]"
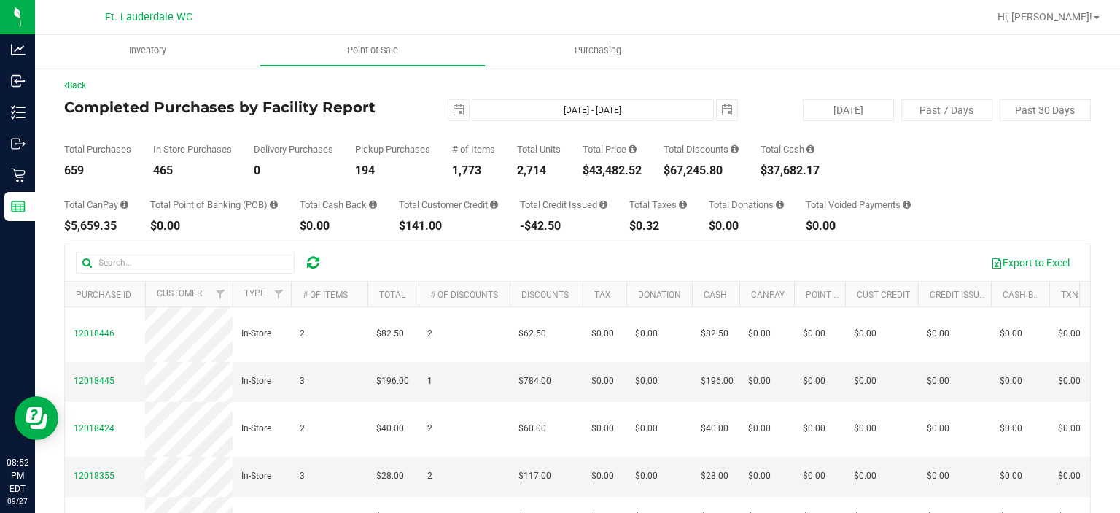
drag, startPoint x: 592, startPoint y: 171, endPoint x: 654, endPoint y: 171, distance: 62.0
click at [654, 171] on div "Total Purchases 659 In Store Purchases 465 Delivery Purchases 0 Pickup Purchase…" at bounding box center [577, 148] width 1027 height 55
copy div "43,482.52"
click at [442, 107] on div "[DATE] [DATE] - [DATE] [DATE]" at bounding box center [571, 110] width 353 height 22
drag, startPoint x: 455, startPoint y: 109, endPoint x: 442, endPoint y: 107, distance: 13.3
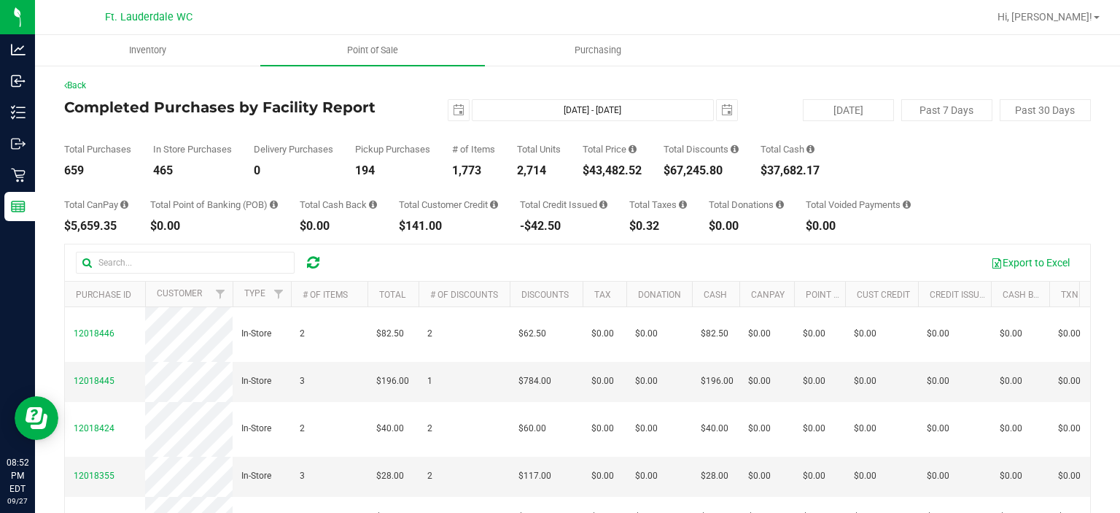
click at [442, 107] on div "[DATE] [DATE] - [DATE] [DATE]" at bounding box center [571, 110] width 353 height 22
click at [460, 110] on span "select" at bounding box center [458, 110] width 20 height 20
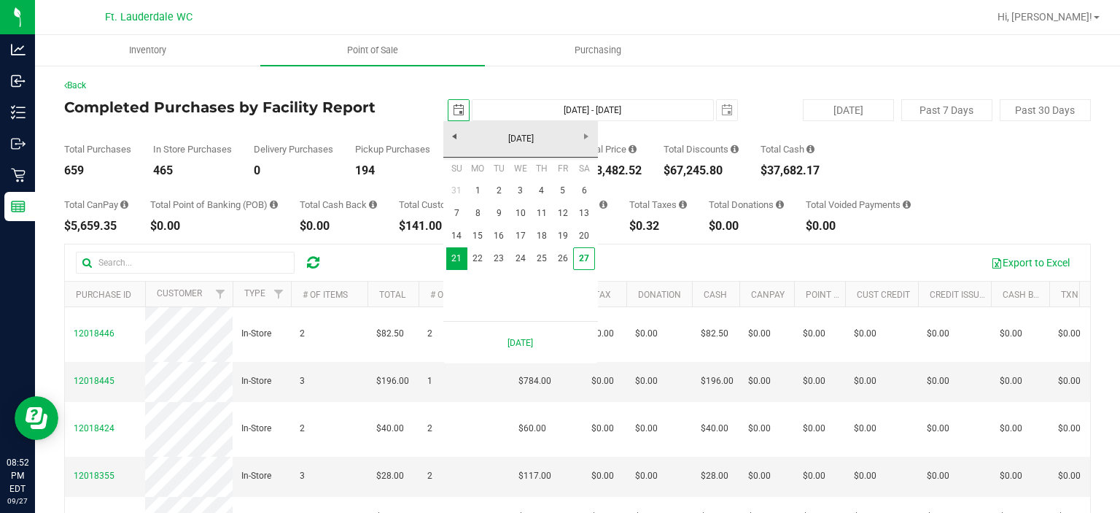
scroll to position [0, 36]
click at [474, 189] on link "1" at bounding box center [477, 190] width 21 height 23
type input "[DATE]"
type input "[DATE] - [DATE]"
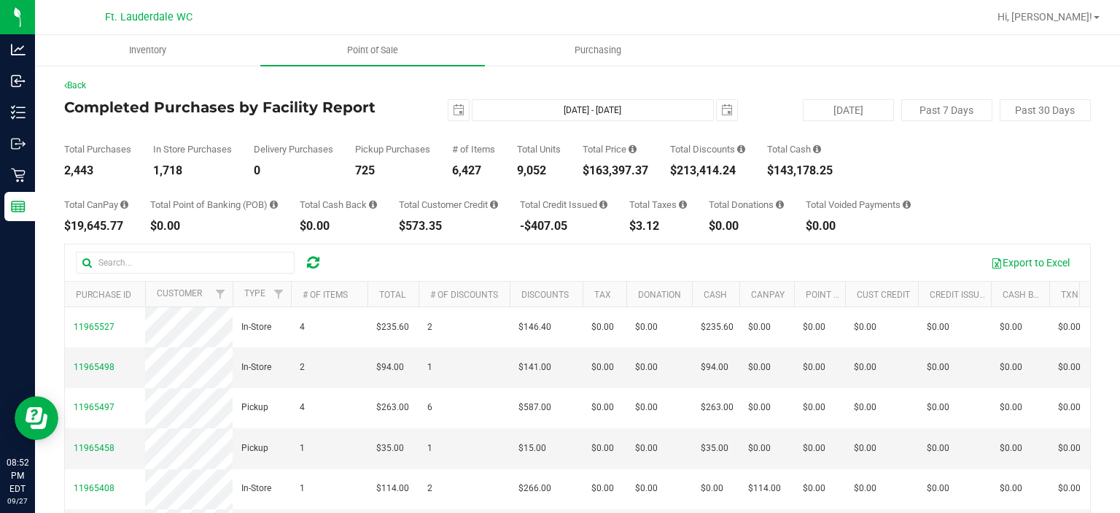
drag, startPoint x: 592, startPoint y: 174, endPoint x: 654, endPoint y: 173, distance: 62.0
click at [654, 173] on div "Total Purchases 2,443 In Store Purchases 1,718 Delivery Purchases 0 Pickup Purc…" at bounding box center [577, 148] width 1027 height 55
copy div "163,397.37"
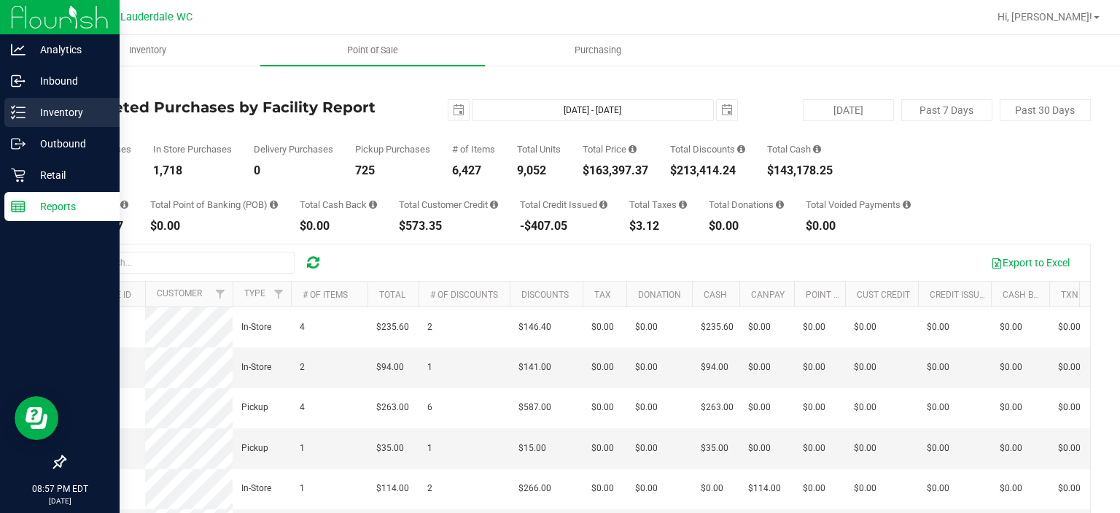
click at [41, 102] on div "Inventory" at bounding box center [61, 112] width 115 height 29
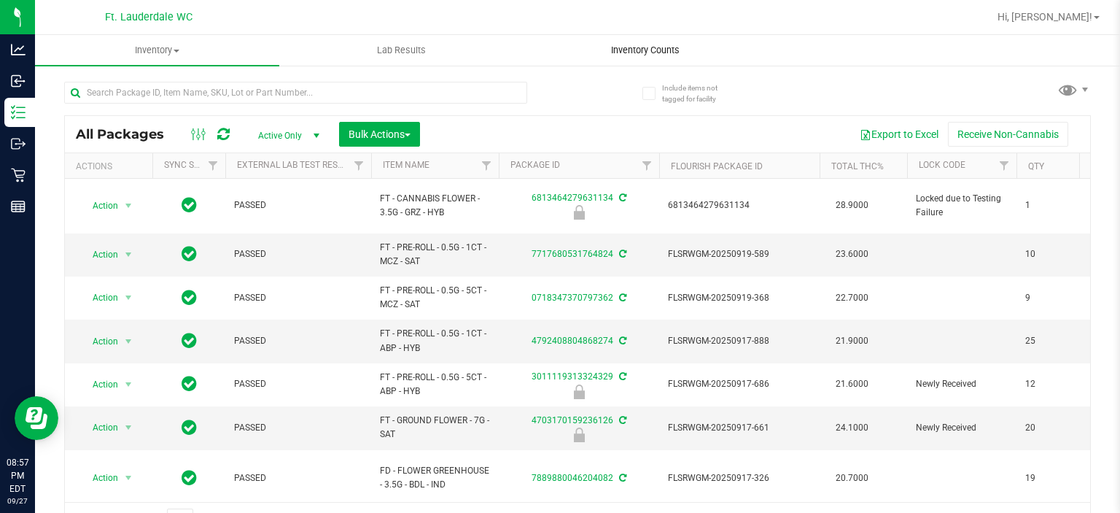
click at [674, 53] on span "Inventory Counts" at bounding box center [645, 50] width 108 height 13
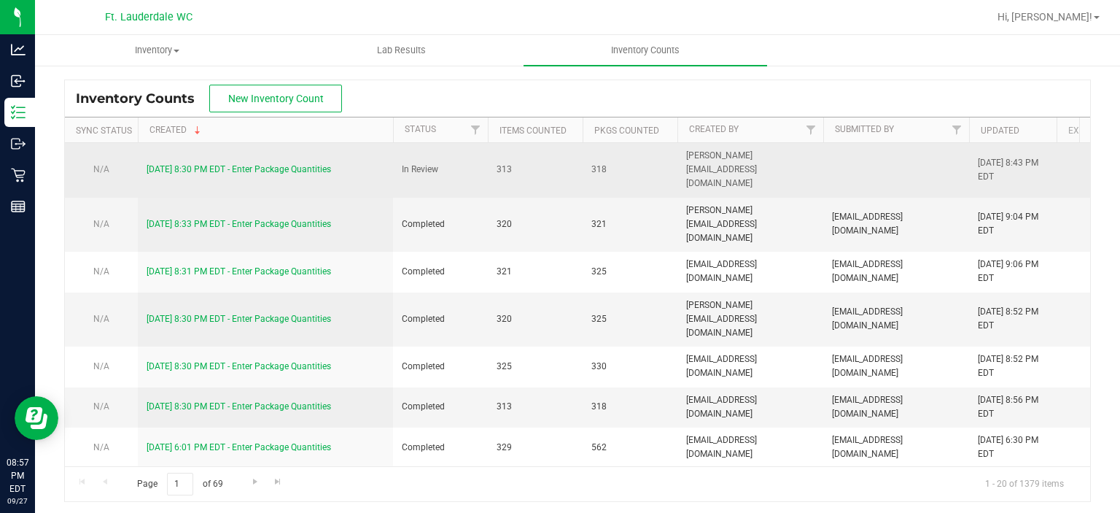
click at [254, 164] on link "[DATE] 8:30 PM EDT - Enter Package Quantities" at bounding box center [239, 169] width 184 height 10
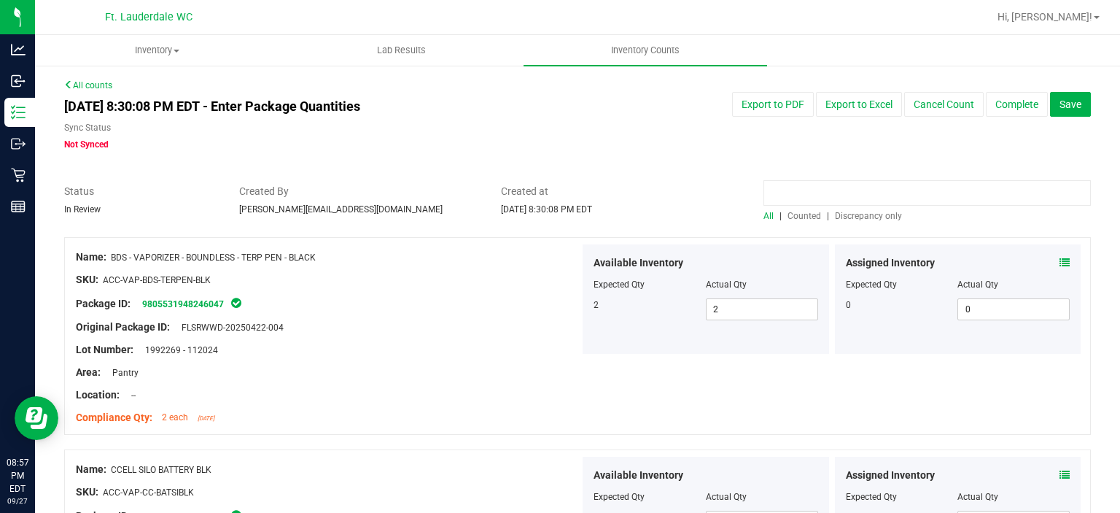
click at [858, 204] on input at bounding box center [926, 193] width 327 height 26
click at [858, 221] on span "Discrepancy only" at bounding box center [868, 216] width 67 height 10
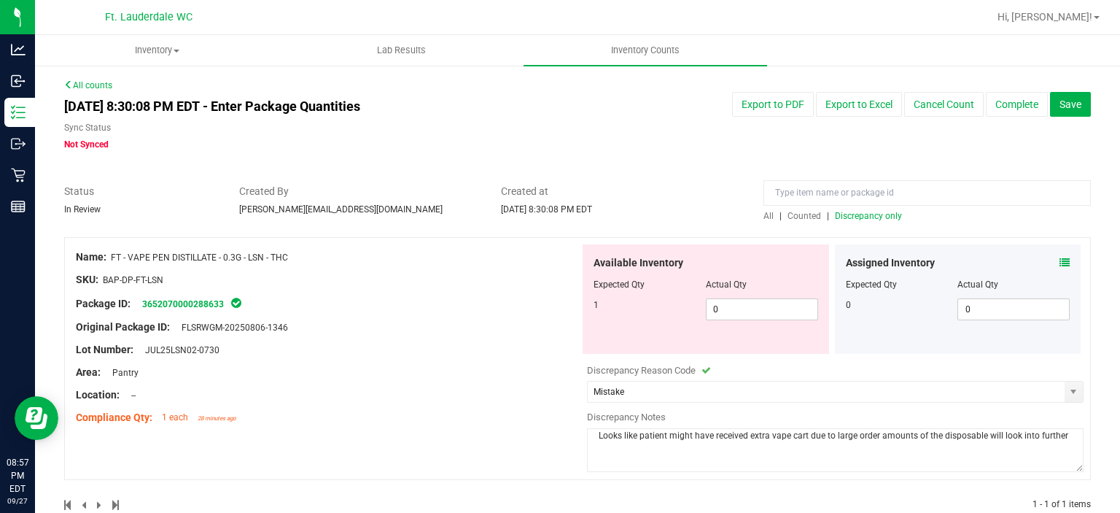
scroll to position [31, 0]
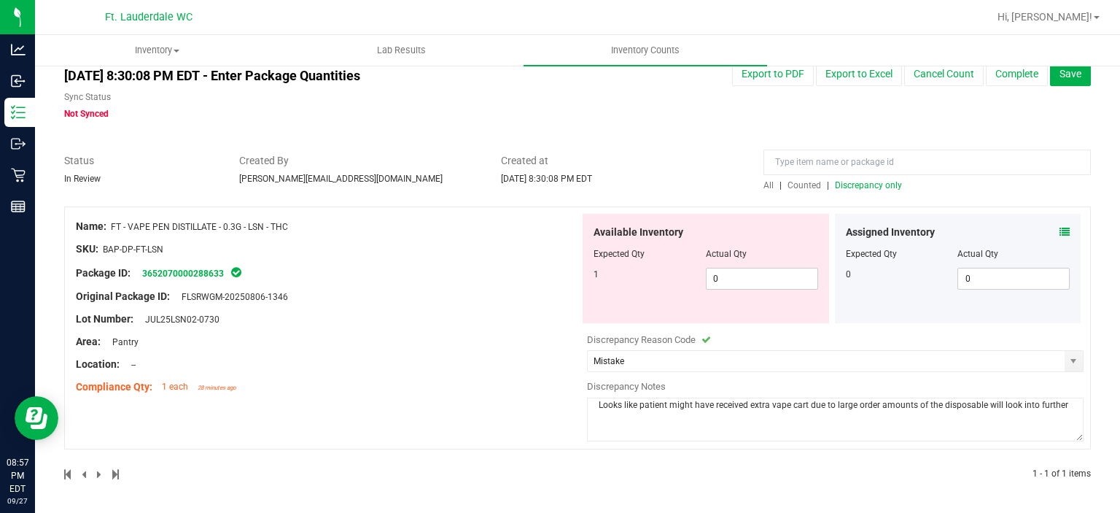
click at [472, 308] on div at bounding box center [328, 307] width 504 height 7
click at [1016, 82] on button "Complete" at bounding box center [1017, 73] width 62 height 25
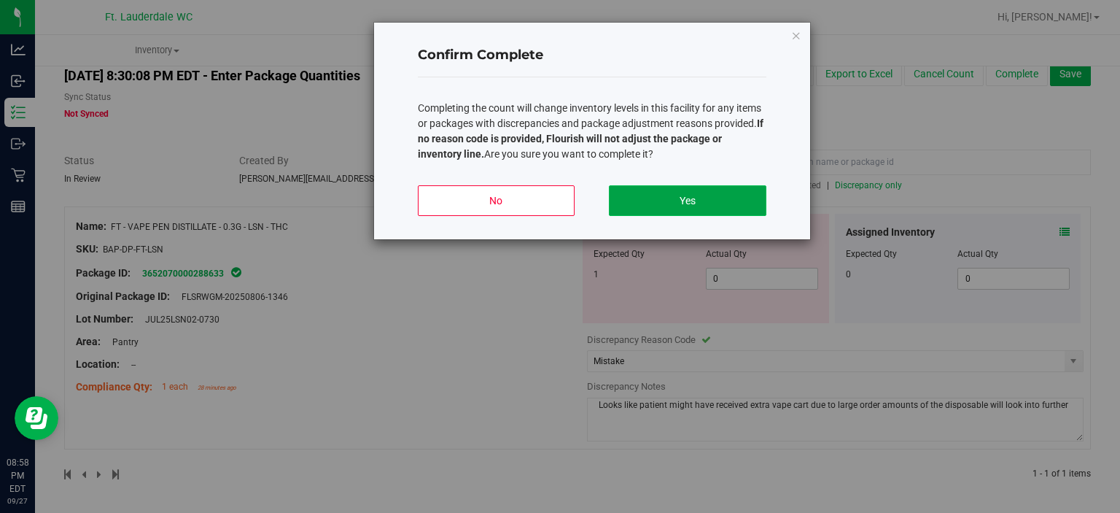
click at [702, 206] on button "Yes" at bounding box center [687, 200] width 157 height 31
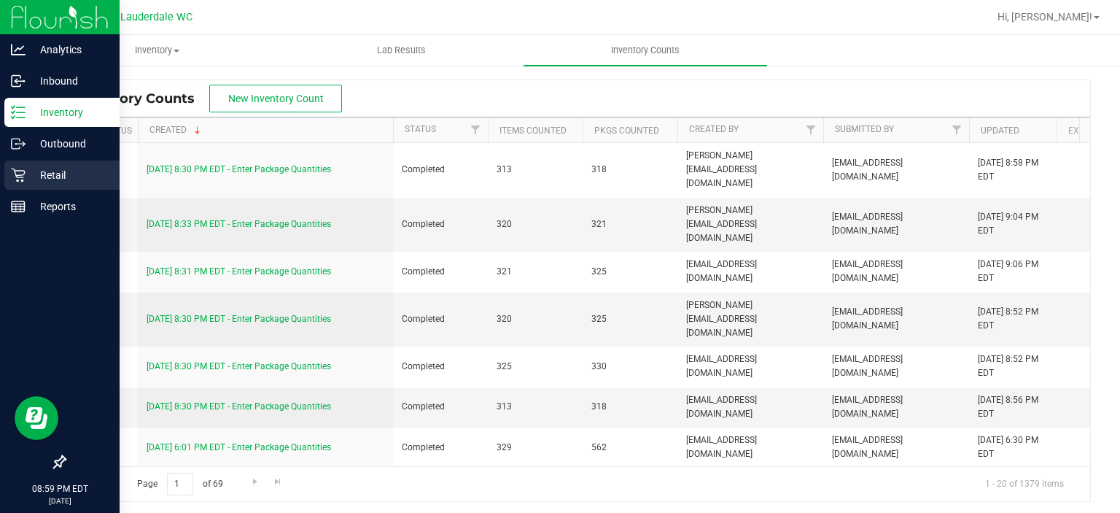
click at [26, 180] on p "Retail" at bounding box center [70, 175] width 88 height 18
